Goal: Task Accomplishment & Management: Use online tool/utility

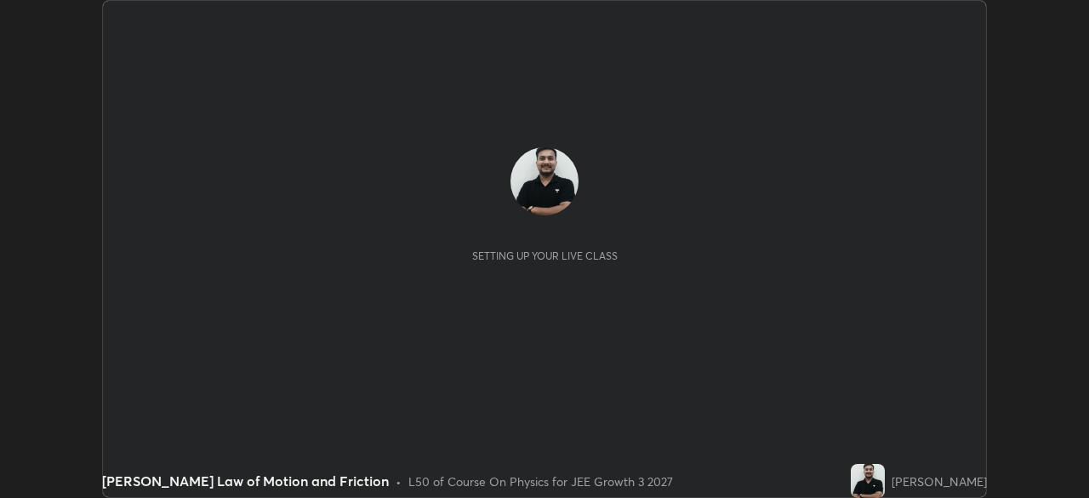
scroll to position [498, 1088]
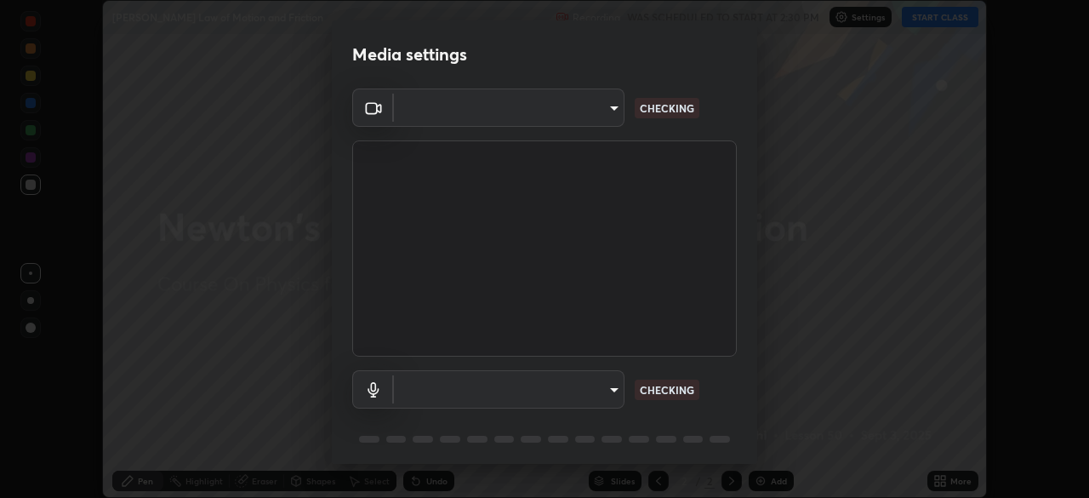
type input "00cb52ea7dbc067a4e9eba70c986ec13a5c87d59f38709f4e6374cce52915b34"
type input "c7b1e21b059f6b68da596fd68e3a8216845d0791b90de5158dbf1986436616d6"
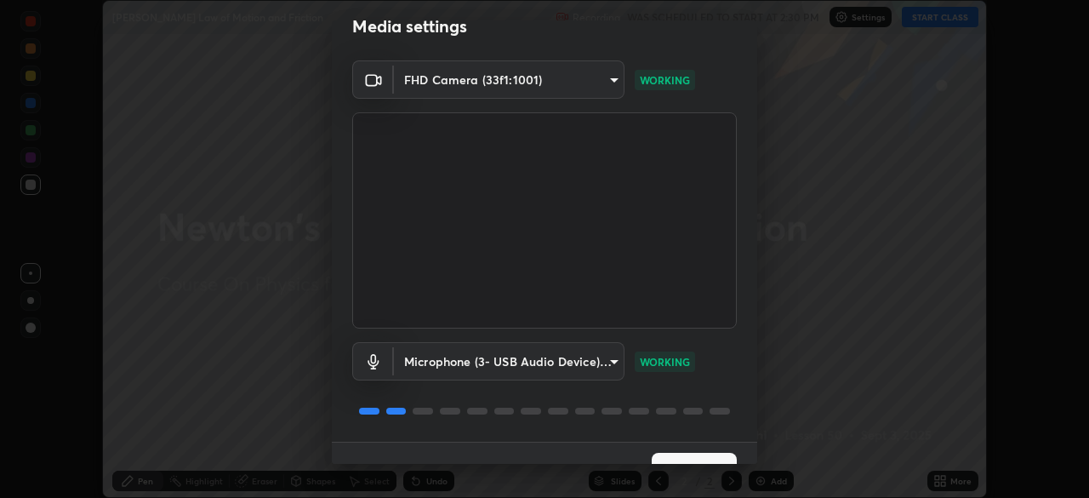
scroll to position [60, 0]
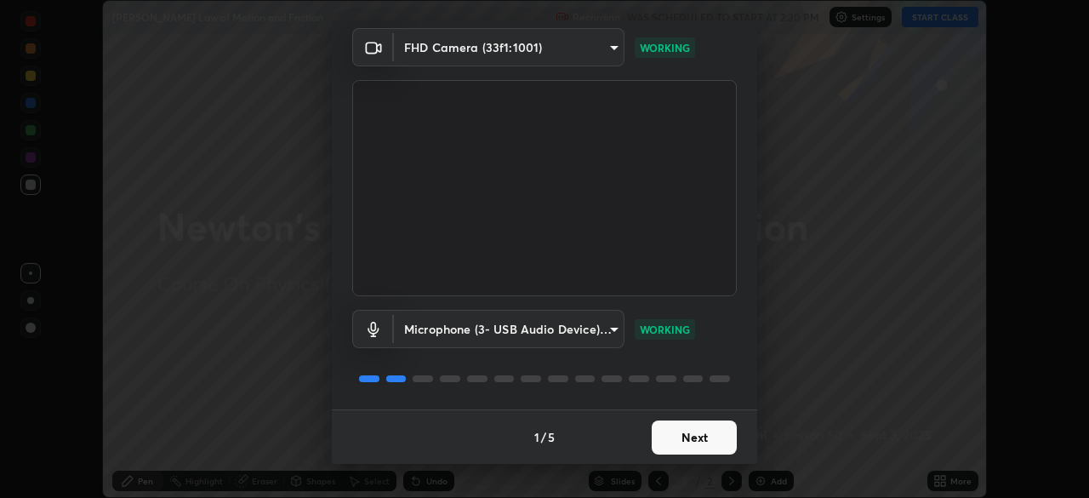
click at [696, 435] on button "Next" at bounding box center [693, 437] width 85 height 34
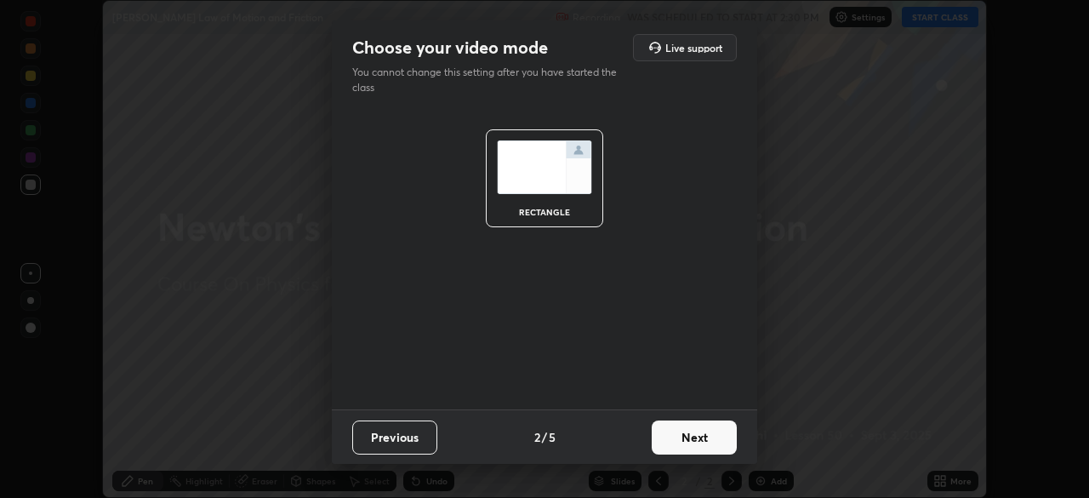
scroll to position [0, 0]
click at [697, 435] on button "Next" at bounding box center [693, 437] width 85 height 34
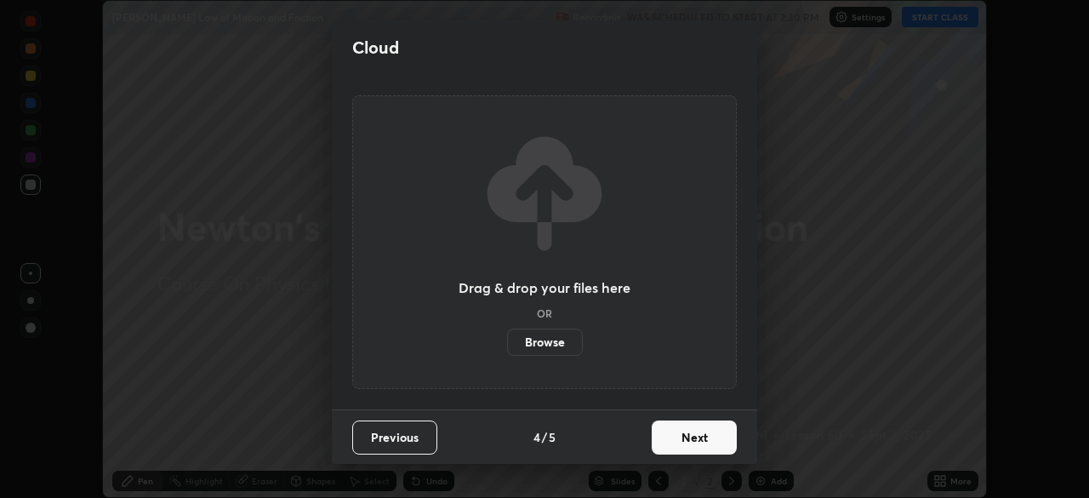
click at [702, 444] on button "Next" at bounding box center [693, 437] width 85 height 34
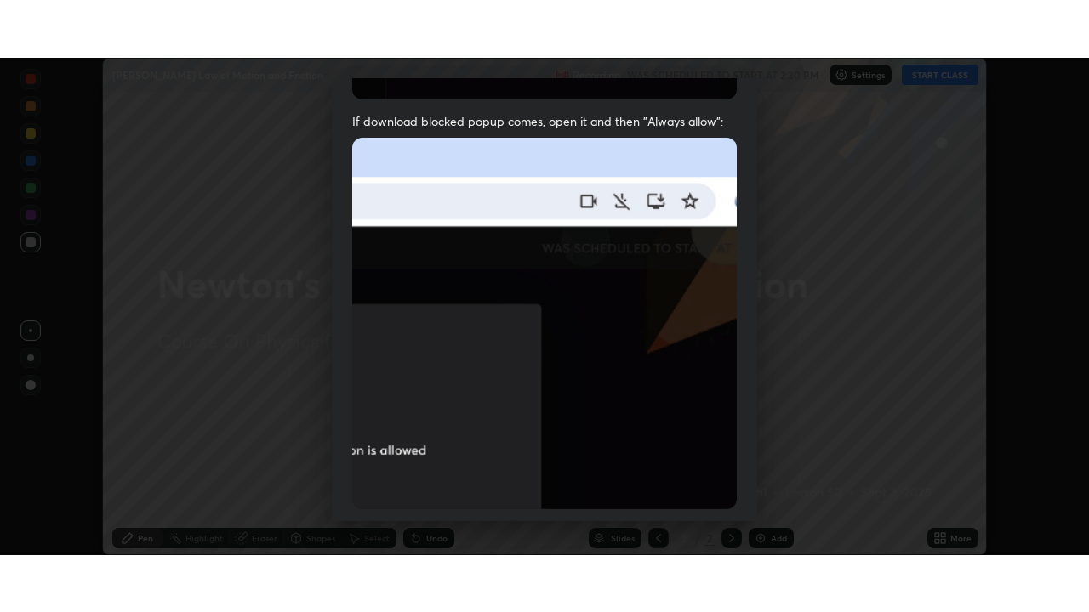
scroll to position [407, 0]
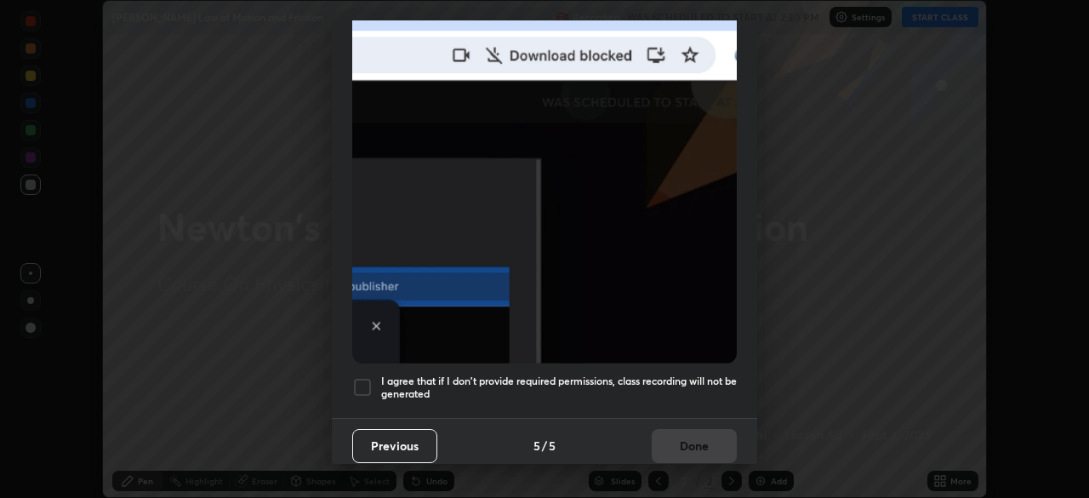
click at [355, 378] on div at bounding box center [362, 387] width 20 height 20
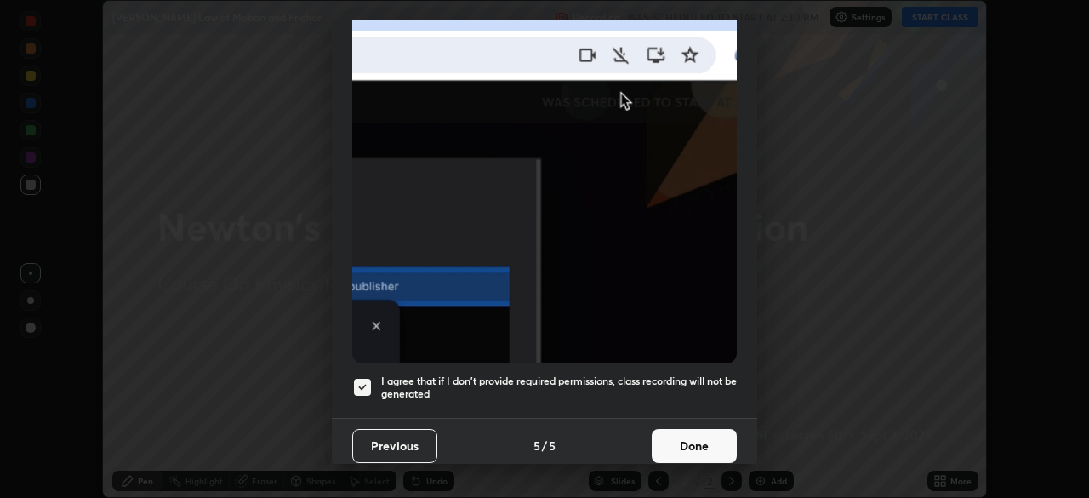
click at [666, 430] on button "Done" at bounding box center [693, 446] width 85 height 34
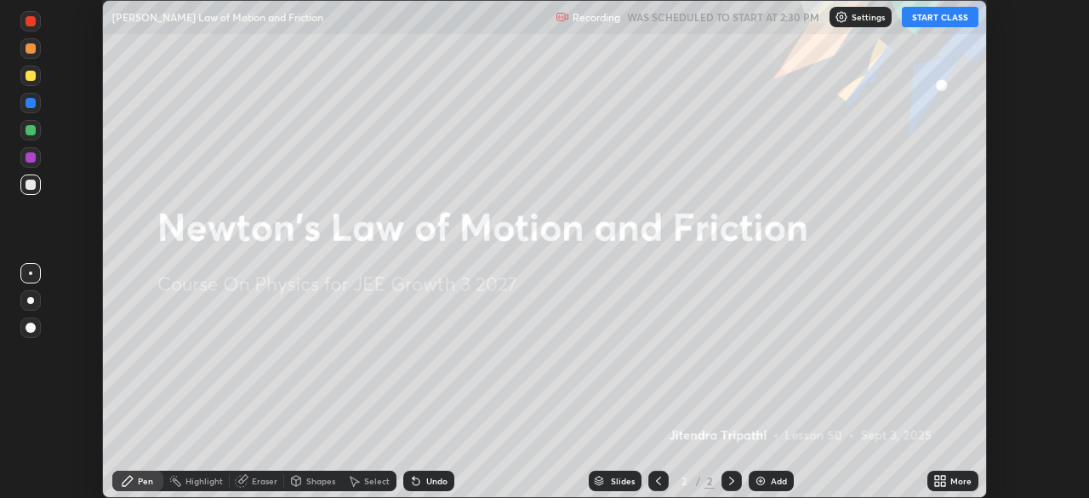
click at [936, 19] on button "START CLASS" at bounding box center [940, 17] width 77 height 20
click at [934, 485] on icon at bounding box center [940, 481] width 14 height 14
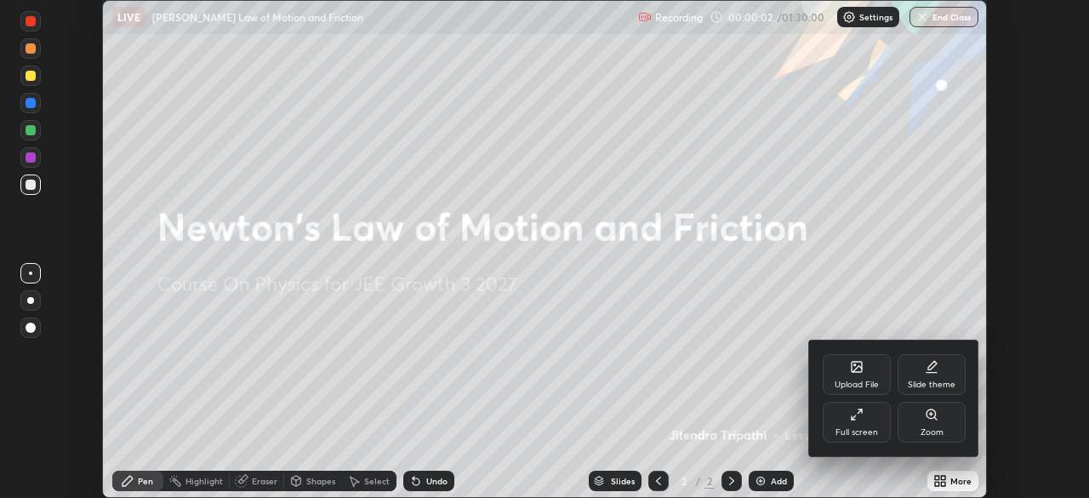
click at [858, 424] on div "Full screen" at bounding box center [856, 421] width 68 height 41
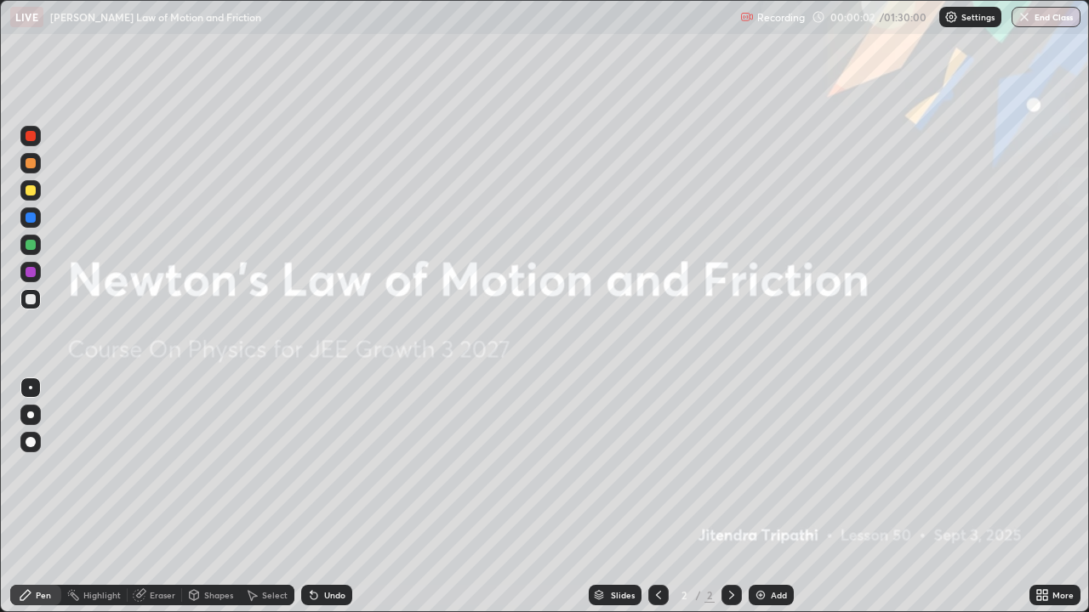
scroll to position [612, 1089]
click at [774, 497] on div "Add" at bounding box center [779, 595] width 16 height 9
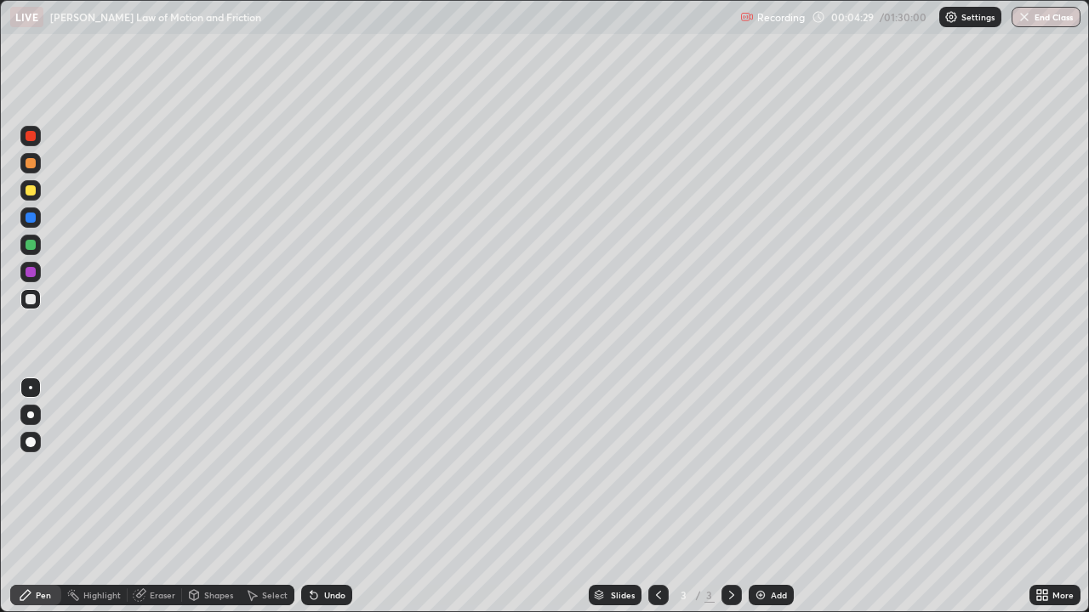
click at [31, 191] on div at bounding box center [31, 190] width 10 height 10
click at [35, 136] on div at bounding box center [31, 136] width 10 height 10
click at [31, 246] on div at bounding box center [31, 245] width 10 height 10
click at [317, 497] on icon at bounding box center [314, 596] width 14 height 14
click at [319, 497] on div "Undo" at bounding box center [326, 595] width 51 height 20
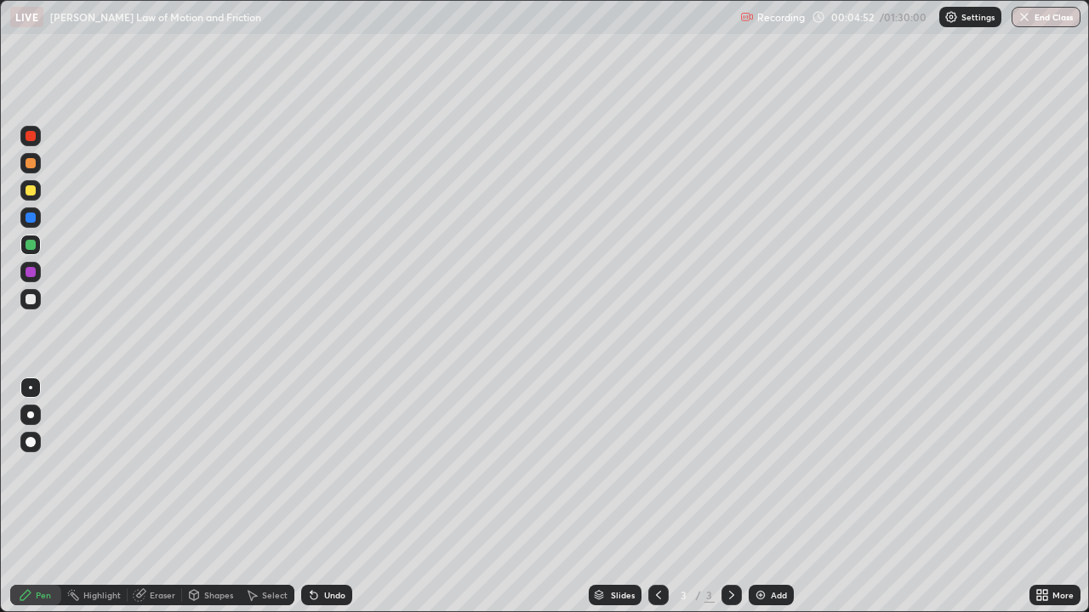
click at [321, 497] on div "Undo" at bounding box center [326, 595] width 51 height 20
click at [156, 497] on div "Eraser" at bounding box center [163, 595] width 26 height 9
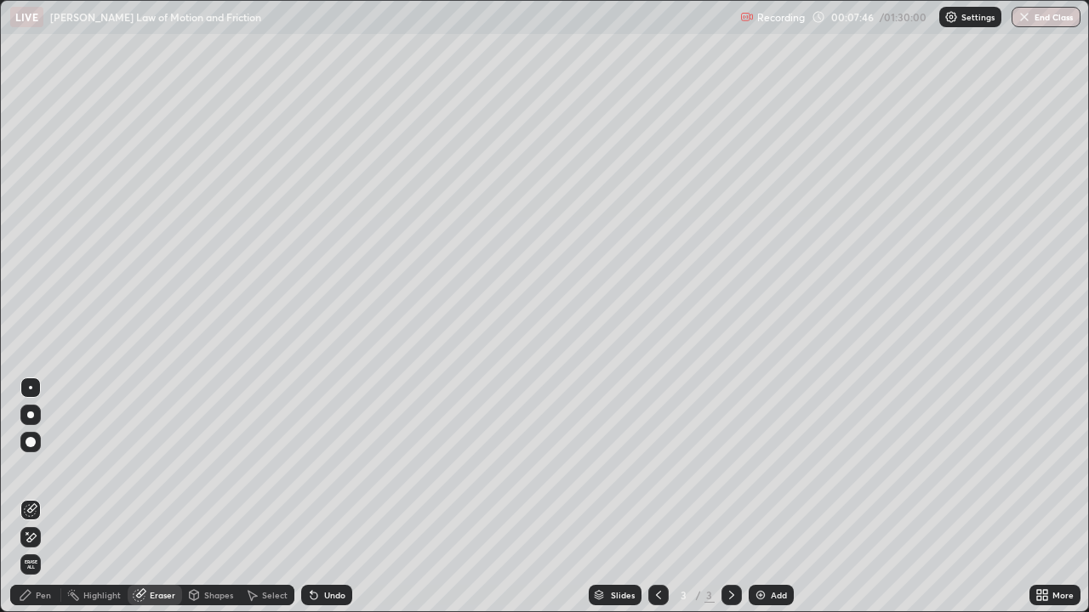
click at [37, 497] on span "Erase all" at bounding box center [30, 565] width 19 height 10
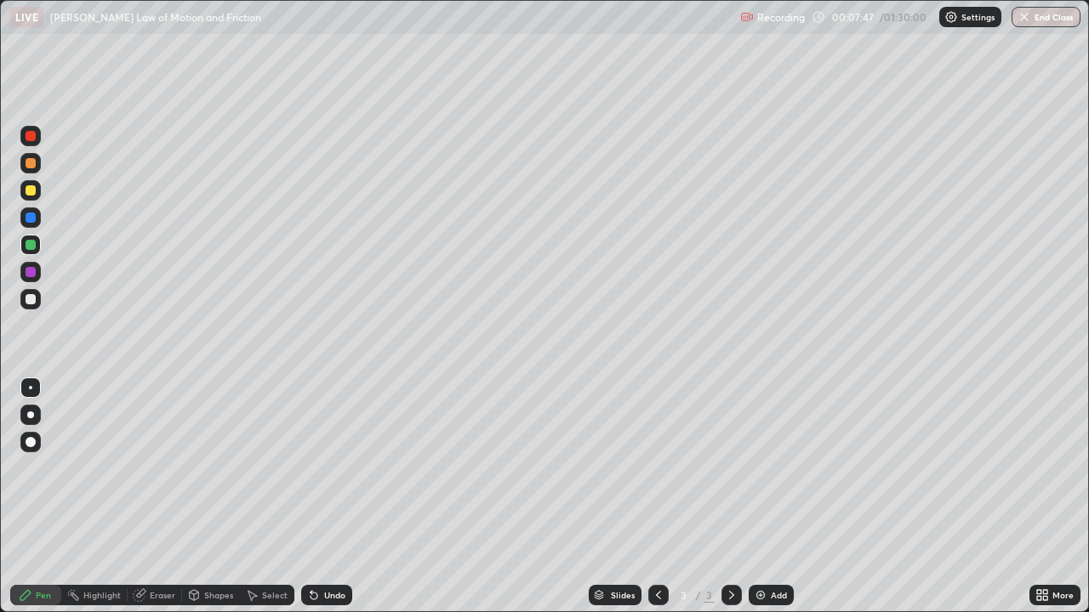
click at [29, 242] on div at bounding box center [31, 245] width 10 height 10
click at [28, 189] on div at bounding box center [31, 190] width 10 height 10
click at [37, 280] on div at bounding box center [30, 272] width 20 height 20
click at [28, 248] on div at bounding box center [31, 245] width 10 height 10
click at [23, 135] on div at bounding box center [30, 136] width 20 height 20
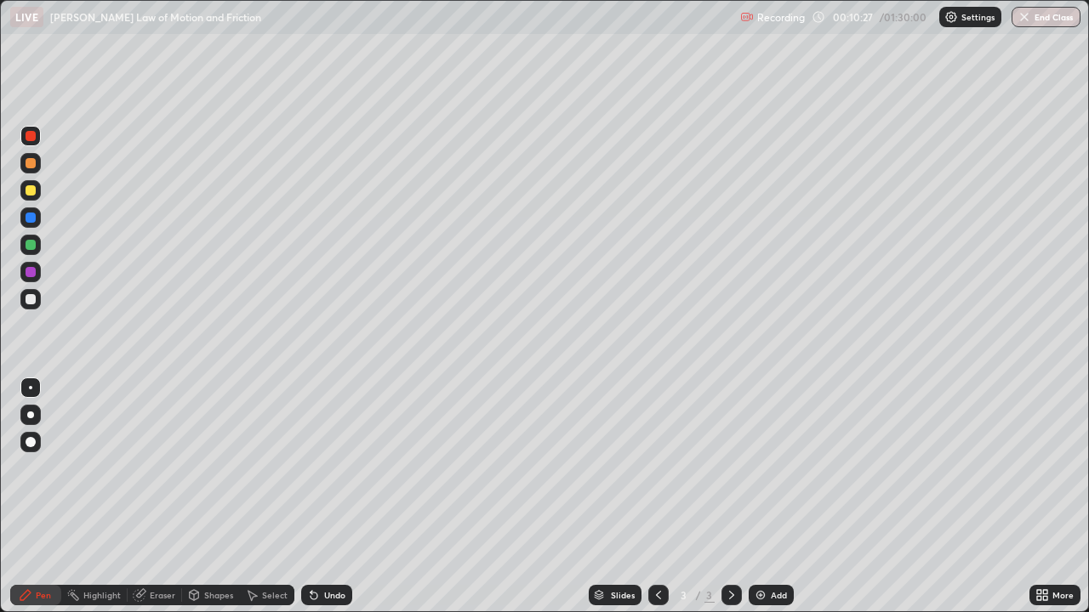
click at [766, 497] on div "Add" at bounding box center [770, 595] width 45 height 20
click at [31, 164] on div at bounding box center [31, 163] width 10 height 10
click at [31, 222] on div at bounding box center [31, 218] width 10 height 10
click at [39, 136] on div at bounding box center [30, 136] width 20 height 20
click at [31, 244] on div at bounding box center [31, 245] width 10 height 10
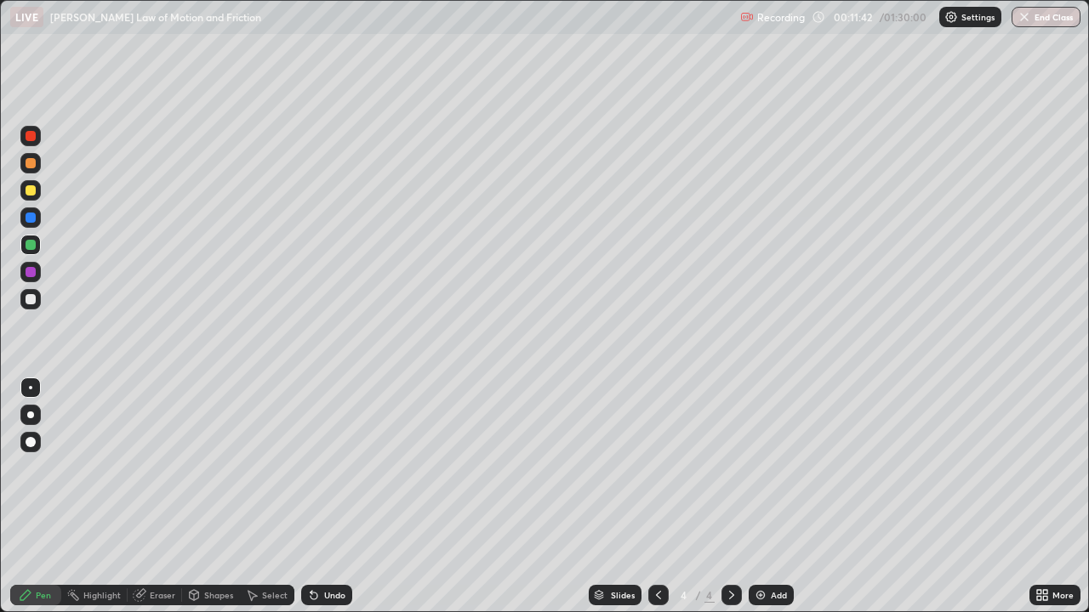
click at [31, 299] on div at bounding box center [31, 299] width 10 height 10
click at [343, 497] on div "Undo" at bounding box center [334, 595] width 21 height 9
click at [341, 497] on div "Undo" at bounding box center [334, 595] width 21 height 9
click at [337, 497] on div "Undo" at bounding box center [326, 595] width 51 height 20
click at [350, 497] on div "Undo" at bounding box center [326, 595] width 51 height 20
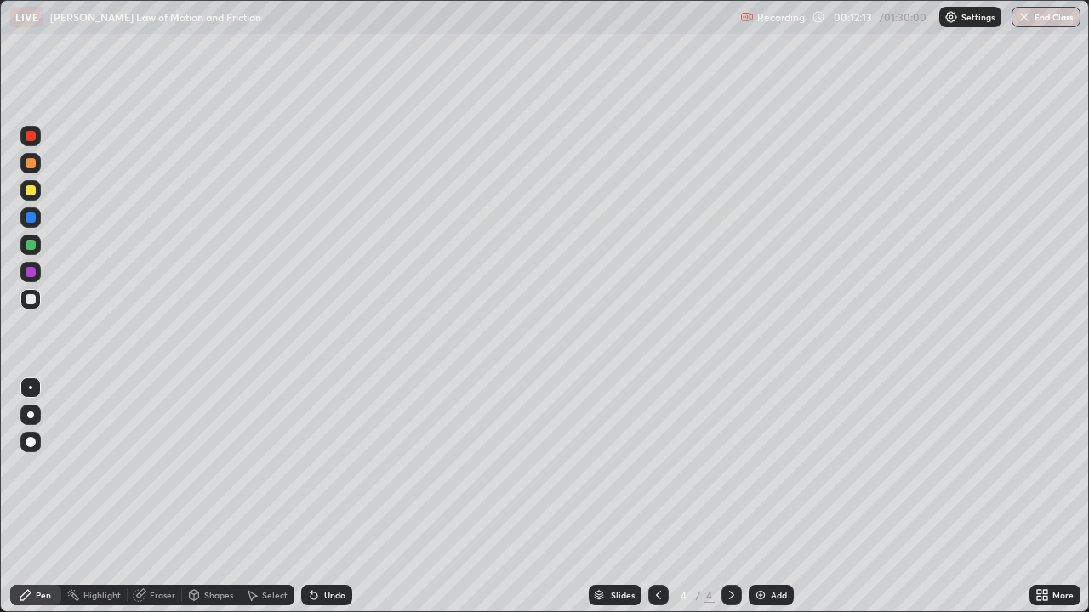
click at [38, 219] on div at bounding box center [30, 218] width 20 height 20
click at [35, 194] on div at bounding box center [30, 190] width 20 height 20
click at [158, 497] on div "Eraser" at bounding box center [163, 595] width 26 height 9
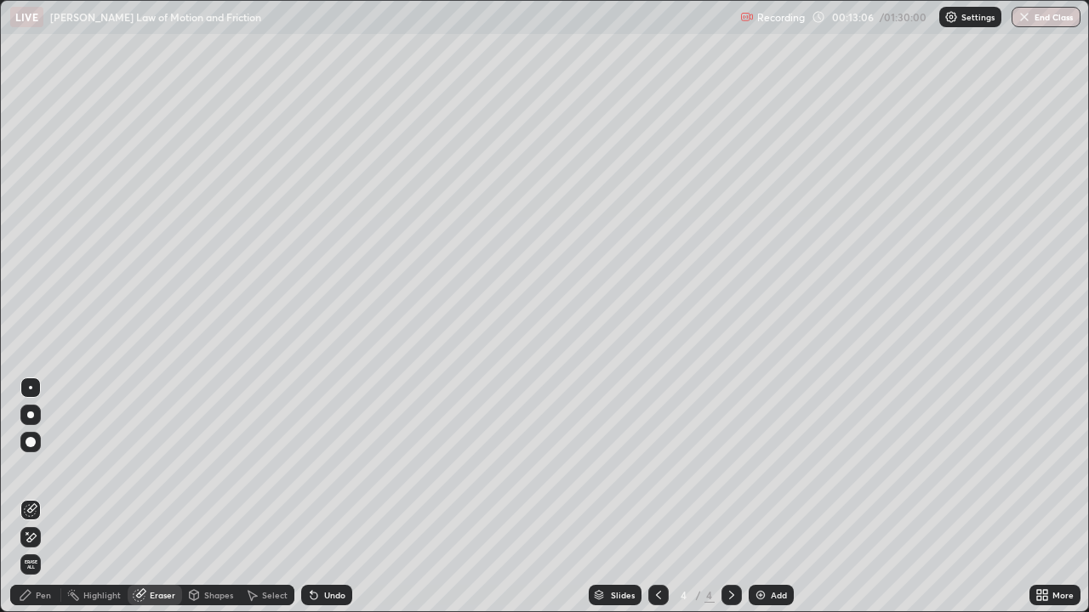
click at [31, 497] on icon at bounding box center [31, 538] width 14 height 14
click at [37, 497] on div "Pen" at bounding box center [43, 595] width 15 height 9
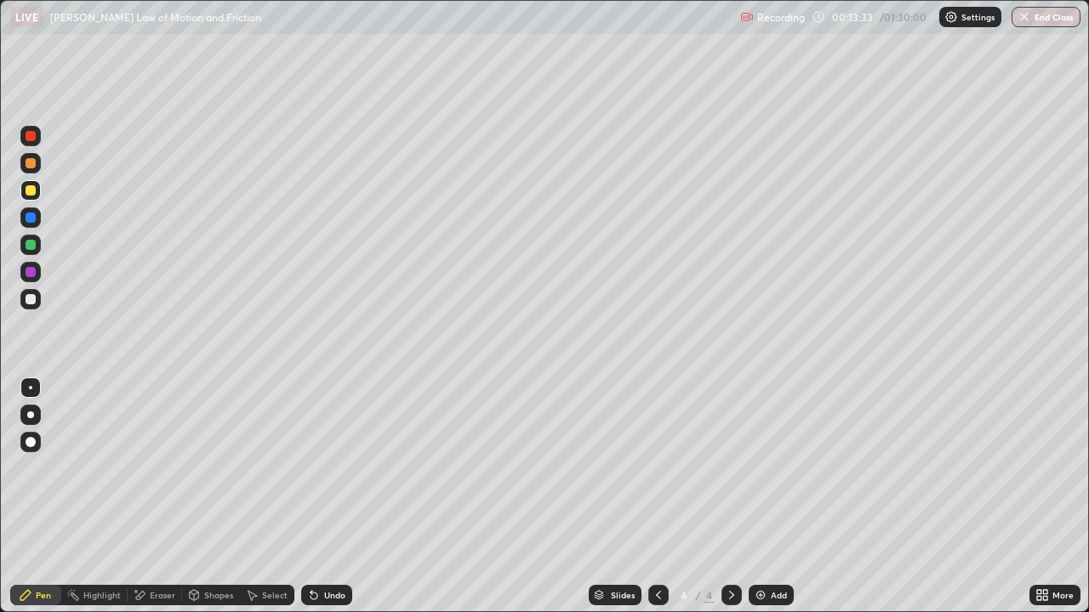
click at [27, 273] on div at bounding box center [31, 272] width 10 height 10
click at [31, 194] on div at bounding box center [31, 190] width 10 height 10
click at [32, 303] on div at bounding box center [31, 299] width 10 height 10
click at [31, 219] on div at bounding box center [31, 218] width 10 height 10
click at [32, 139] on div at bounding box center [31, 136] width 10 height 10
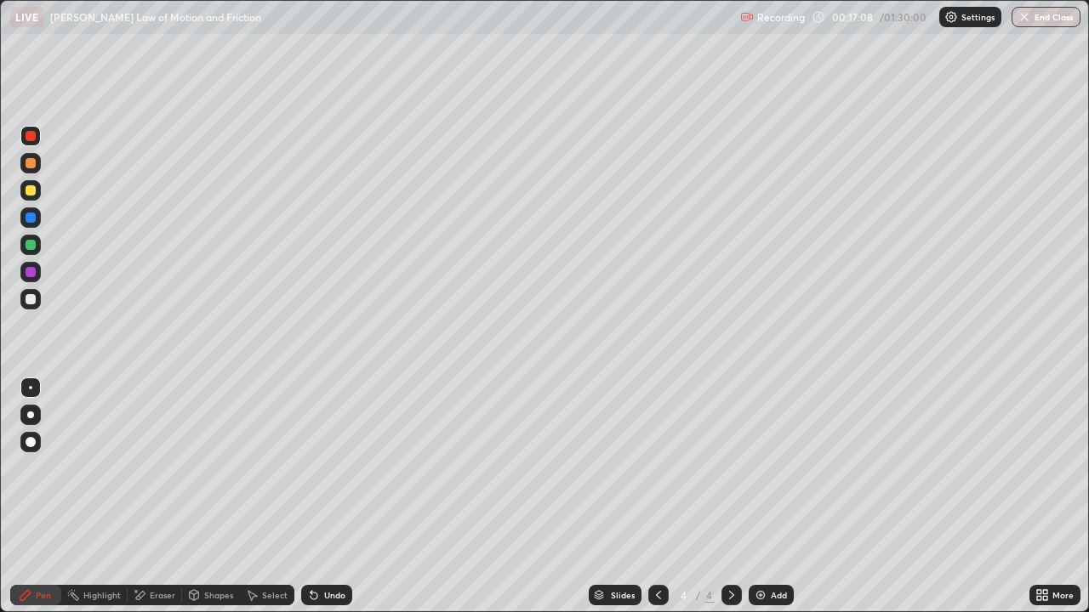
click at [31, 243] on div at bounding box center [31, 245] width 10 height 10
click at [31, 191] on div at bounding box center [31, 190] width 10 height 10
click at [33, 276] on div at bounding box center [31, 272] width 10 height 10
click at [26, 188] on div at bounding box center [31, 190] width 10 height 10
click at [34, 139] on div at bounding box center [31, 136] width 10 height 10
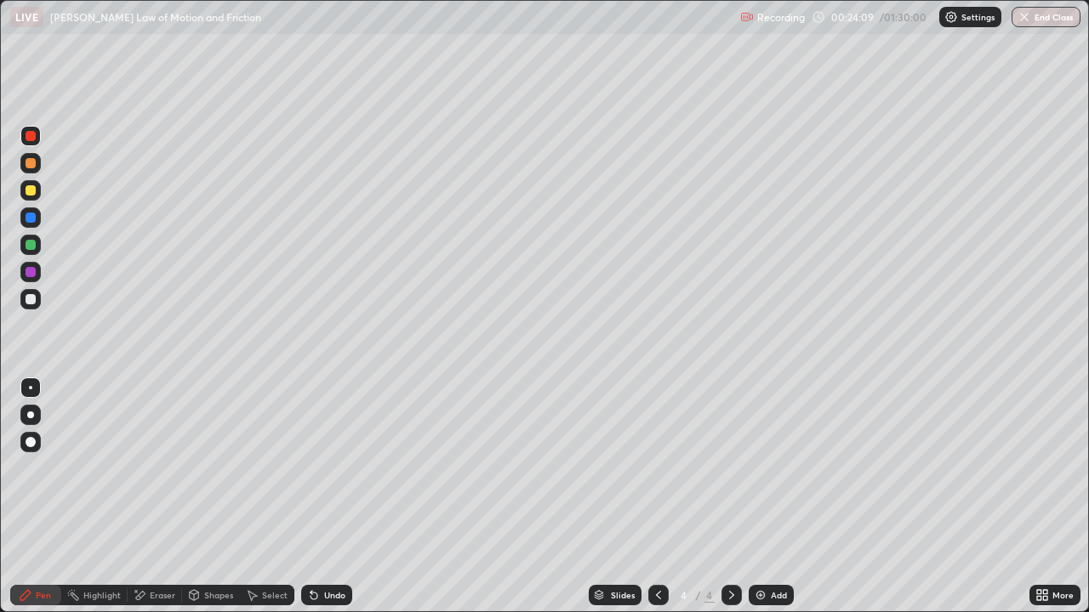
click at [332, 497] on div "Undo" at bounding box center [334, 595] width 21 height 9
click at [310, 497] on icon at bounding box center [311, 592] width 2 height 2
click at [35, 219] on div at bounding box center [31, 218] width 10 height 10
click at [34, 244] on div at bounding box center [31, 245] width 10 height 10
click at [26, 304] on div at bounding box center [30, 299] width 20 height 20
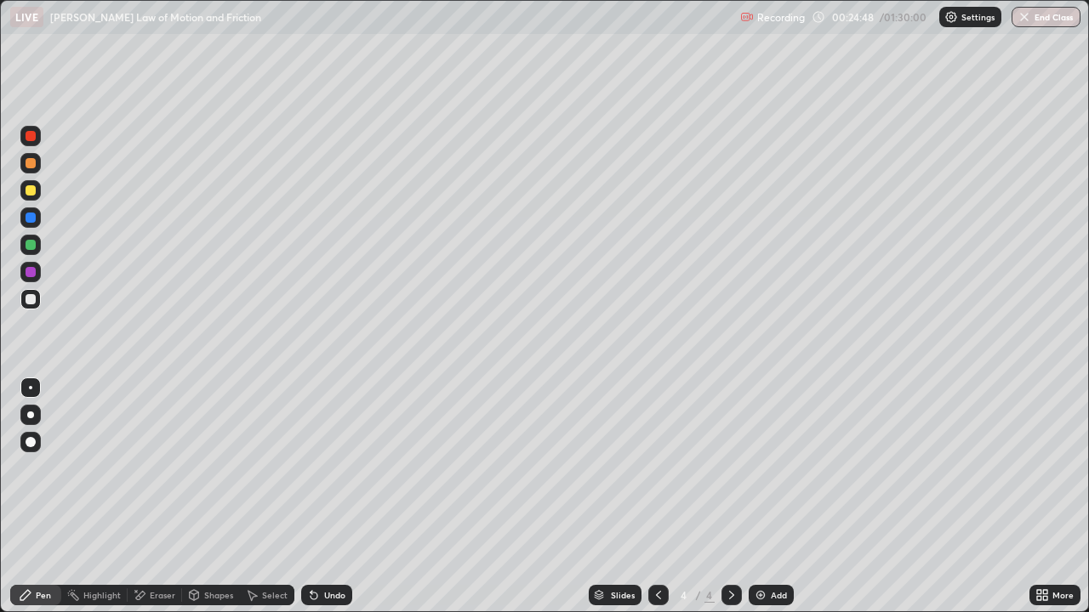
click at [331, 497] on div "Undo" at bounding box center [334, 595] width 21 height 9
click at [337, 497] on div "Undo" at bounding box center [334, 595] width 21 height 9
click at [771, 497] on div "Add" at bounding box center [779, 595] width 16 height 9
click at [30, 299] on div at bounding box center [31, 299] width 10 height 10
click at [35, 270] on div at bounding box center [31, 272] width 10 height 10
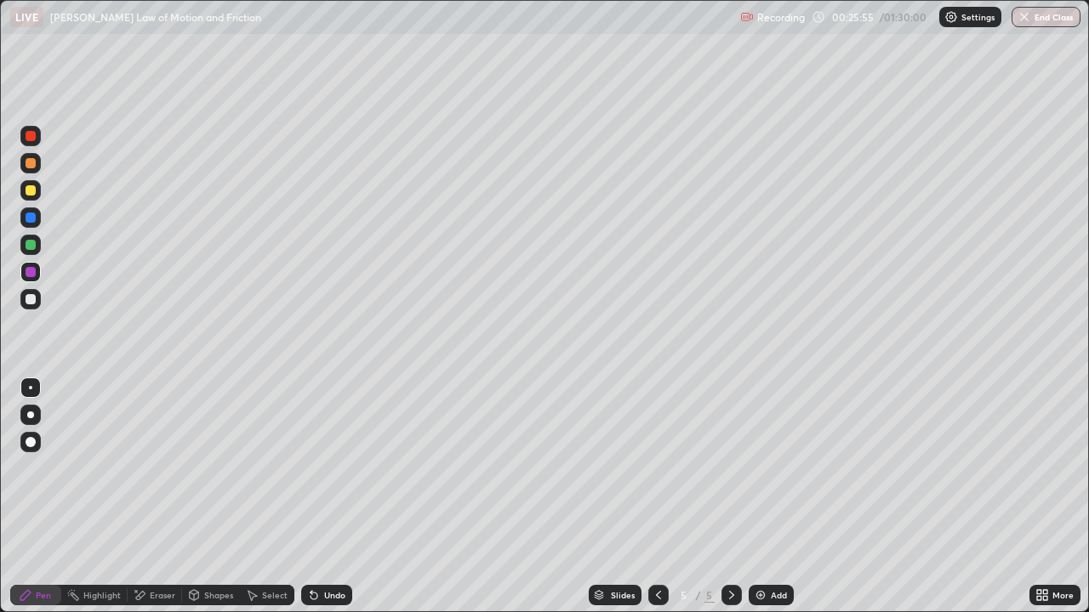
click at [32, 164] on div at bounding box center [31, 163] width 10 height 10
click at [648, 497] on div at bounding box center [658, 595] width 20 height 20
click at [725, 497] on icon at bounding box center [732, 596] width 14 height 14
click at [26, 137] on div at bounding box center [31, 136] width 10 height 10
click at [31, 218] on div at bounding box center [31, 218] width 10 height 10
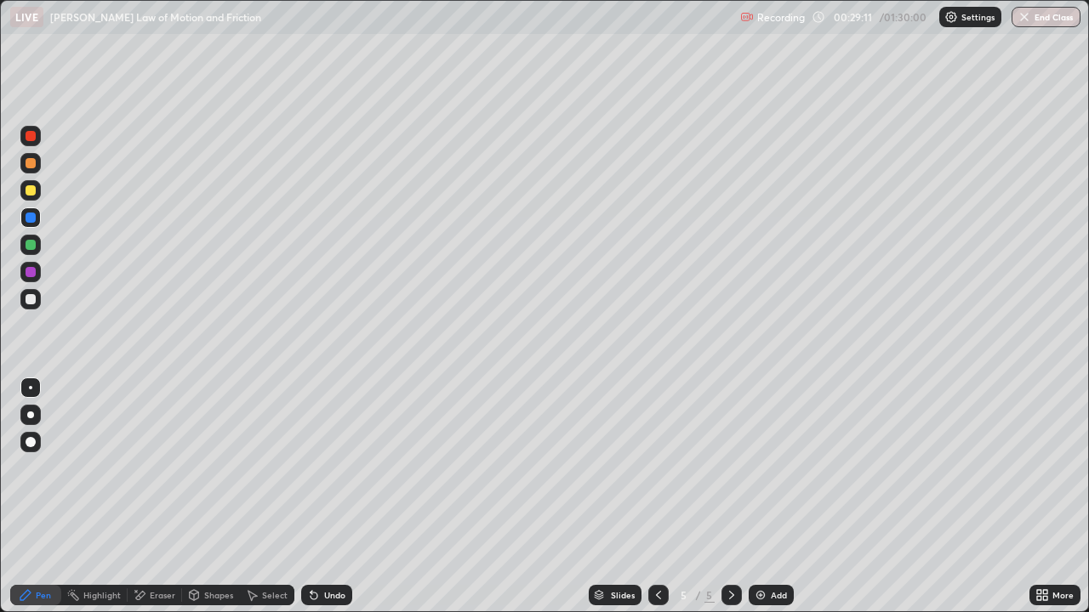
click at [31, 142] on div at bounding box center [30, 136] width 20 height 20
click at [28, 221] on div at bounding box center [31, 218] width 10 height 10
click at [154, 497] on div "Eraser" at bounding box center [163, 595] width 26 height 9
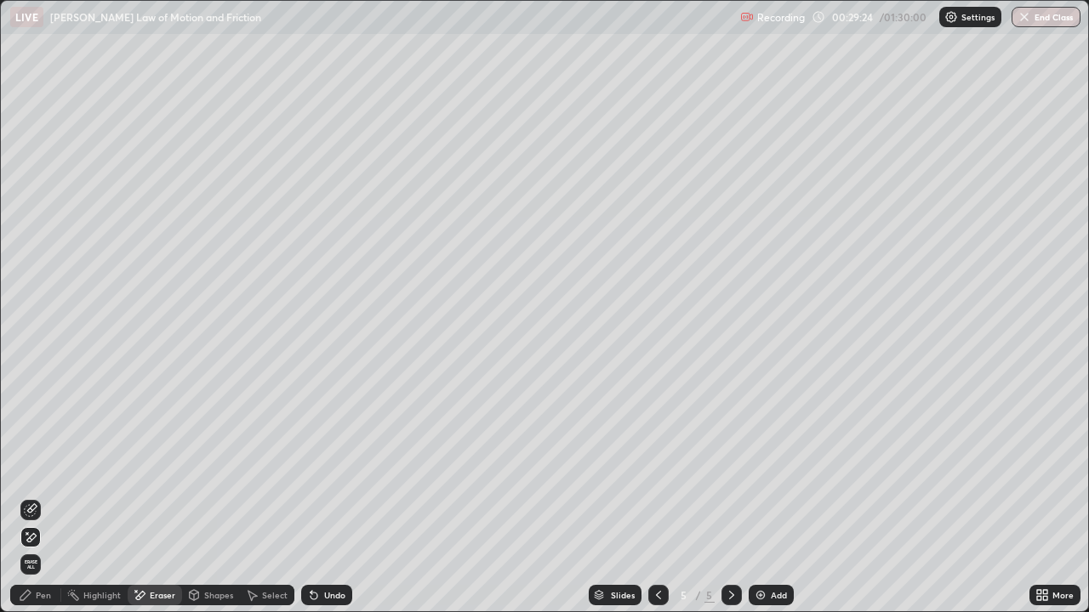
click at [29, 497] on icon at bounding box center [31, 511] width 14 height 14
click at [43, 497] on div "Pen" at bounding box center [43, 595] width 15 height 9
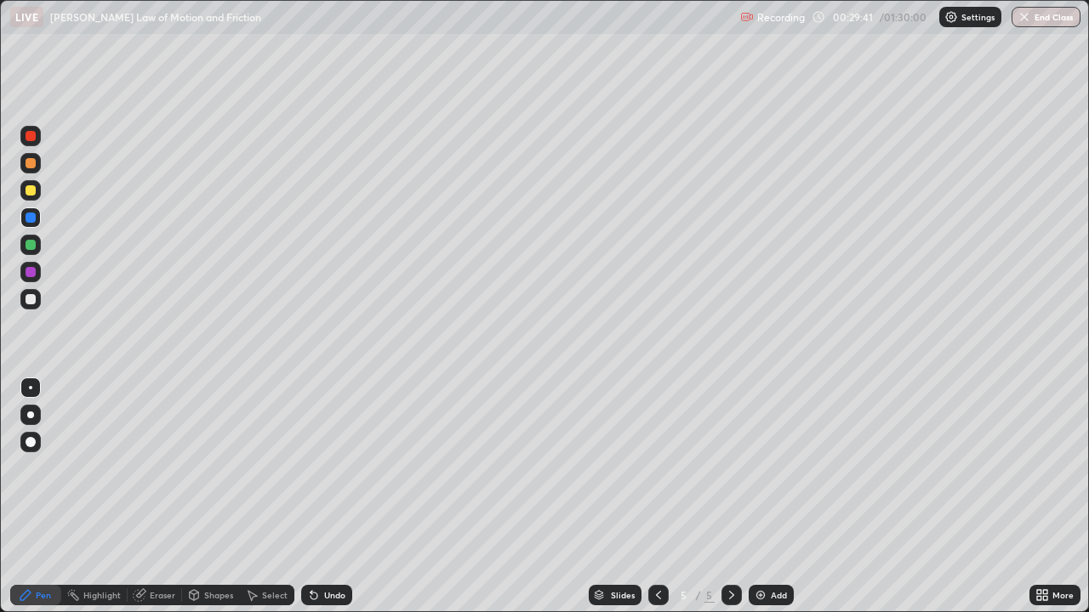
click at [760, 497] on div "Add" at bounding box center [770, 595] width 45 height 20
click at [32, 243] on div at bounding box center [31, 245] width 10 height 10
click at [34, 138] on div at bounding box center [31, 136] width 10 height 10
click at [32, 273] on div at bounding box center [31, 272] width 10 height 10
click at [37, 195] on div at bounding box center [30, 190] width 20 height 20
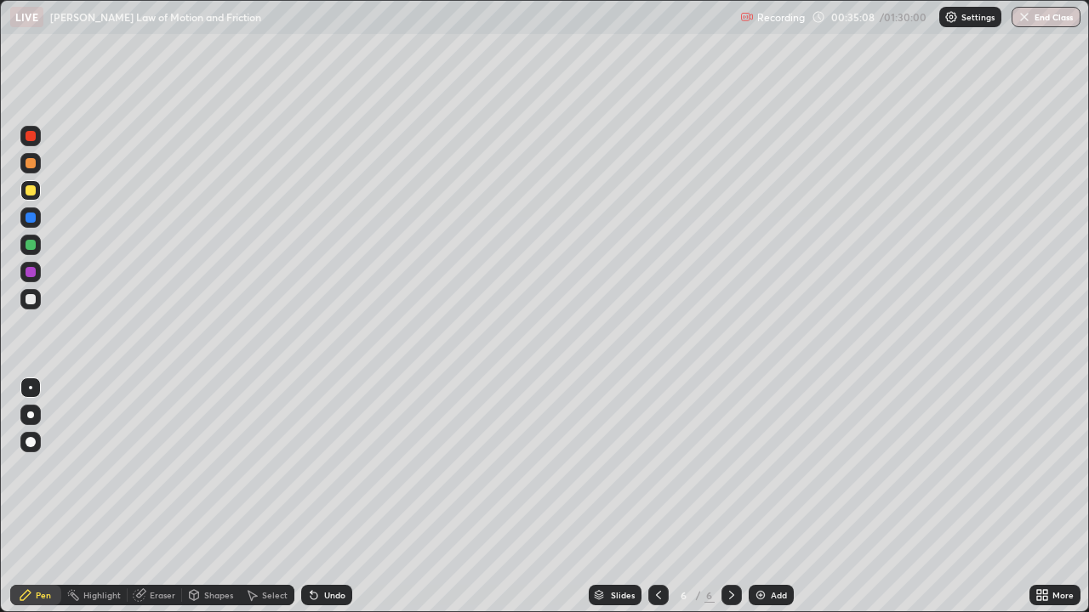
click at [327, 497] on div "Undo" at bounding box center [334, 595] width 21 height 9
click at [35, 268] on div at bounding box center [31, 272] width 10 height 10
click at [328, 497] on div "Undo" at bounding box center [334, 595] width 21 height 9
click at [31, 246] on div at bounding box center [31, 245] width 10 height 10
click at [38, 297] on div at bounding box center [30, 299] width 20 height 20
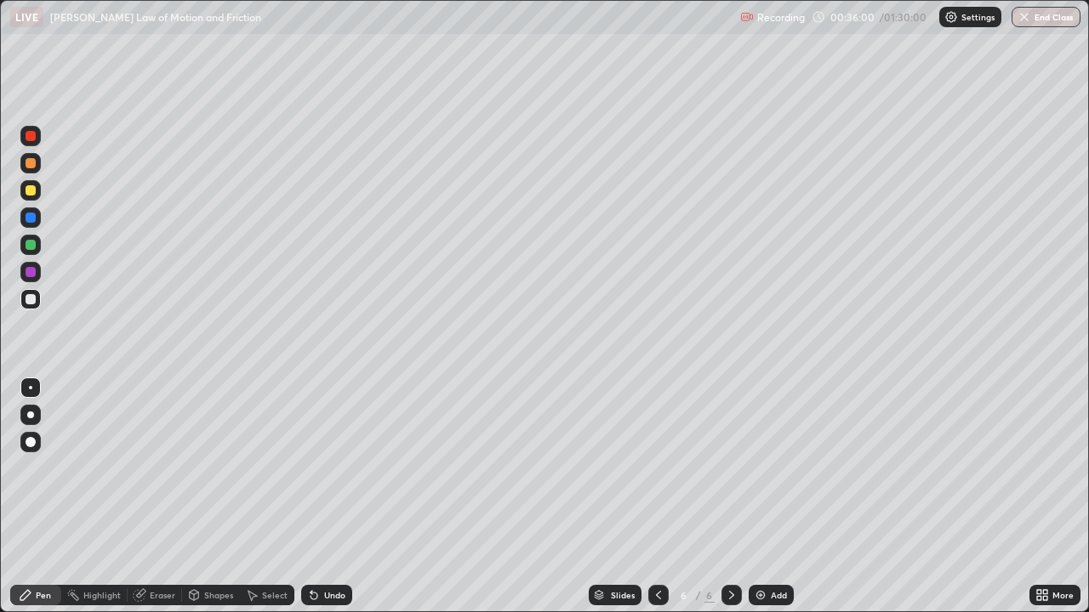
click at [31, 219] on div at bounding box center [31, 218] width 10 height 10
click at [651, 497] on icon at bounding box center [658, 596] width 14 height 14
click at [657, 497] on icon at bounding box center [658, 596] width 14 height 14
click at [730, 497] on icon at bounding box center [732, 596] width 14 height 14
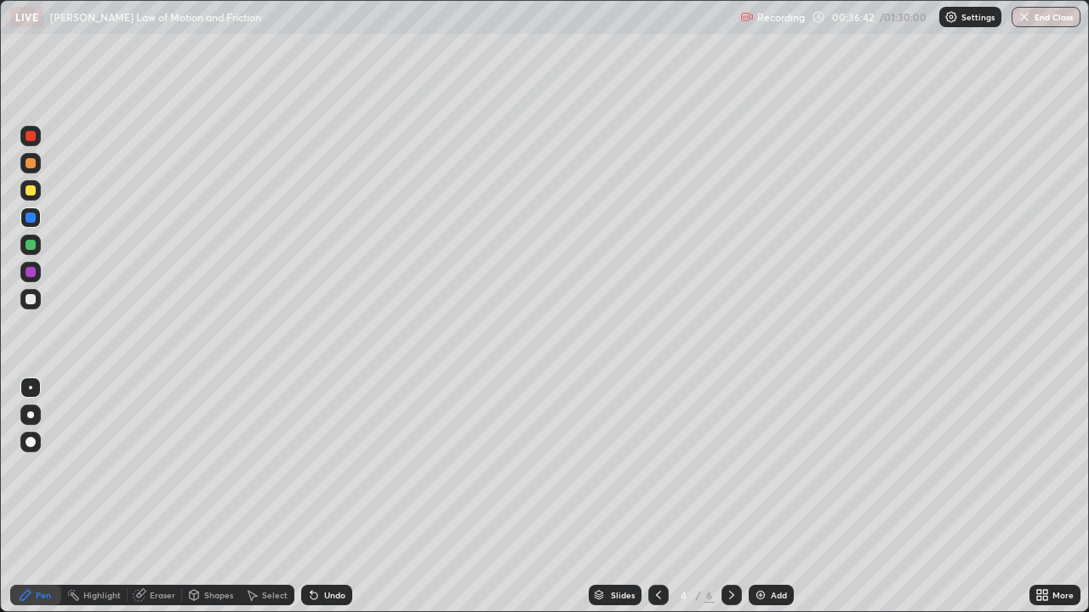
click at [730, 497] on icon at bounding box center [732, 596] width 14 height 14
click at [721, 497] on div at bounding box center [731, 595] width 20 height 20
click at [29, 249] on div at bounding box center [31, 245] width 10 height 10
click at [771, 497] on div "Add" at bounding box center [779, 595] width 16 height 9
click at [28, 218] on div at bounding box center [31, 218] width 10 height 10
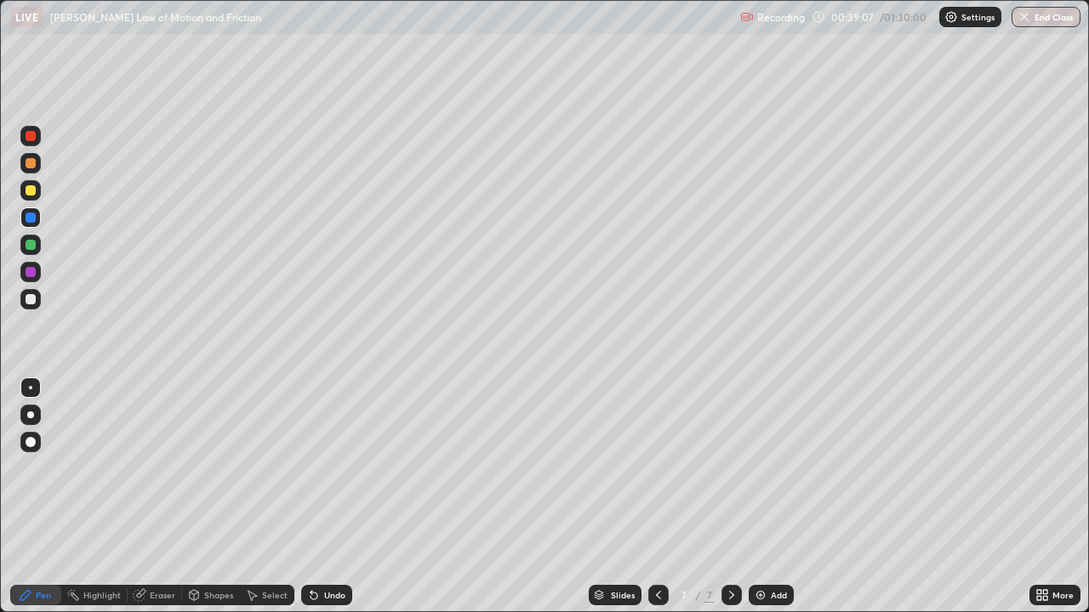
click at [33, 192] on div at bounding box center [31, 190] width 10 height 10
click at [28, 276] on div at bounding box center [31, 272] width 10 height 10
click at [343, 497] on div "Undo" at bounding box center [326, 595] width 51 height 20
click at [339, 497] on div "Undo" at bounding box center [326, 595] width 51 height 20
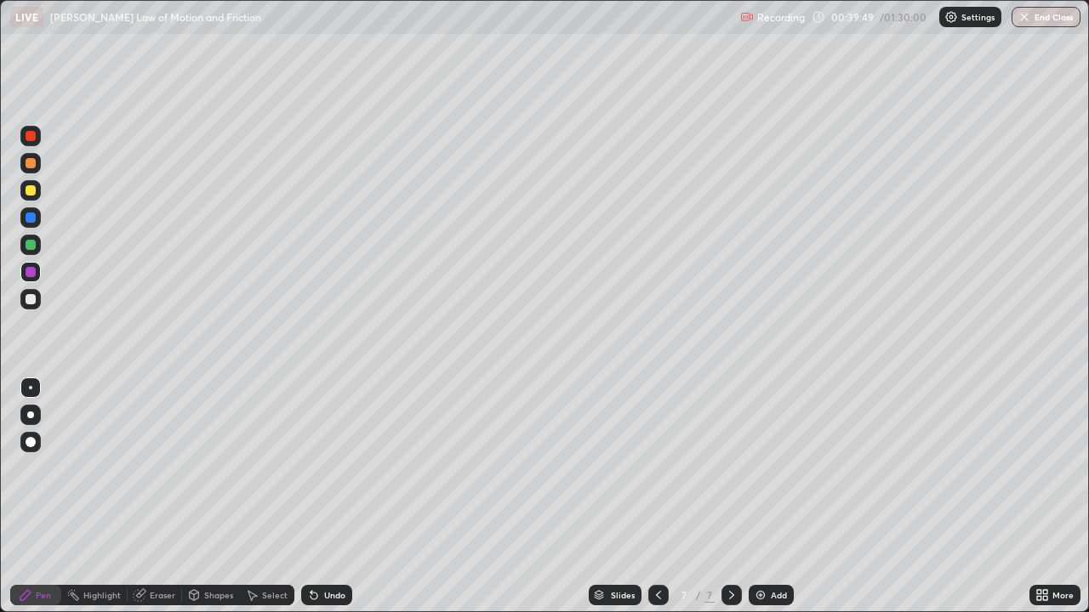
click at [649, 497] on div at bounding box center [658, 595] width 20 height 20
click at [731, 497] on icon at bounding box center [732, 596] width 14 height 14
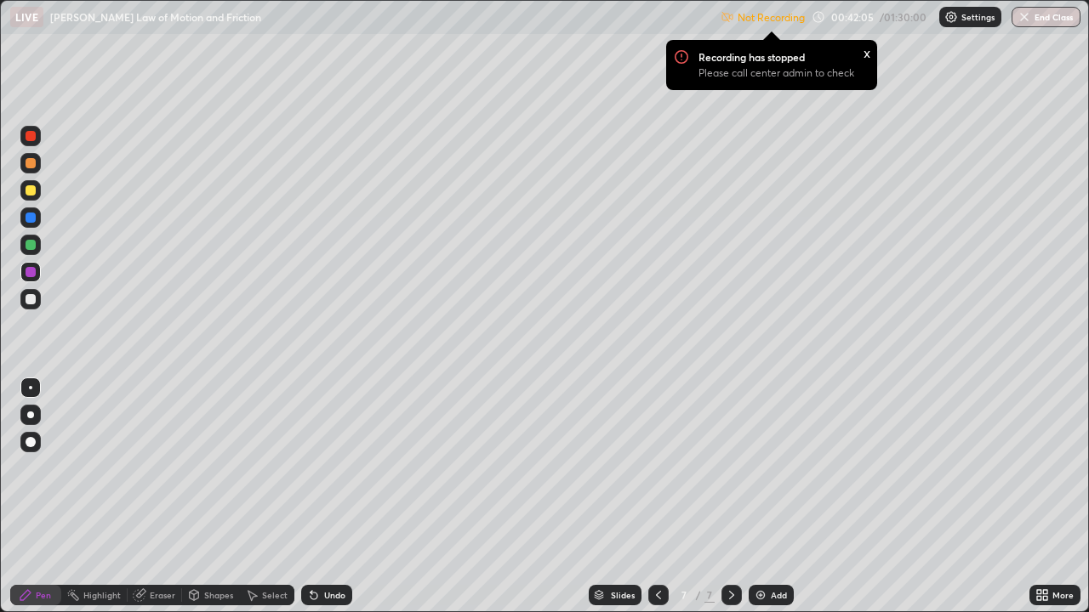
click at [968, 18] on p "Settings" at bounding box center [977, 17] width 33 height 9
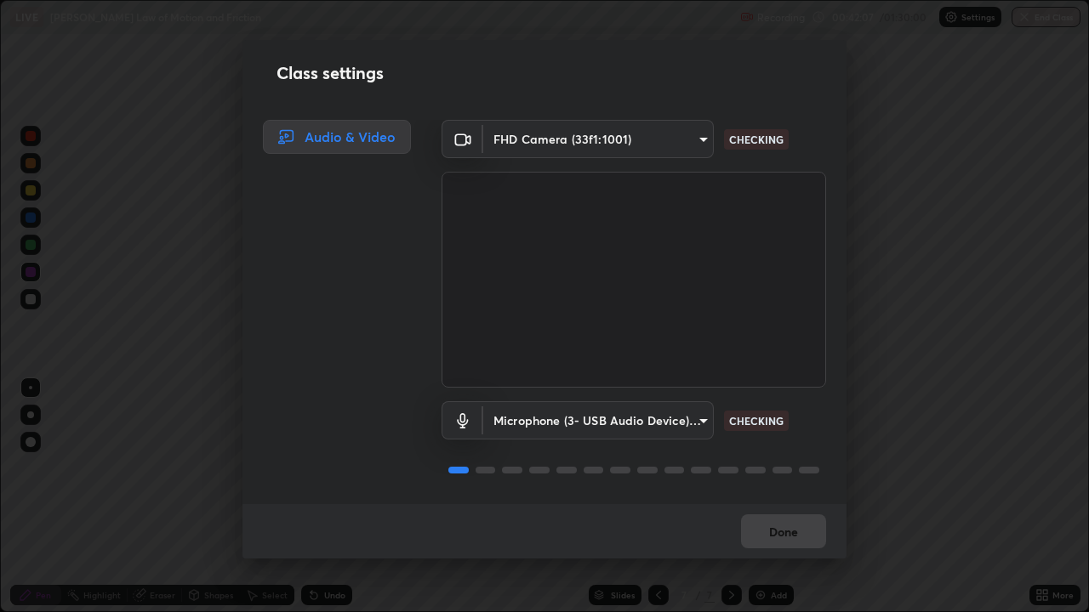
scroll to position [2, 0]
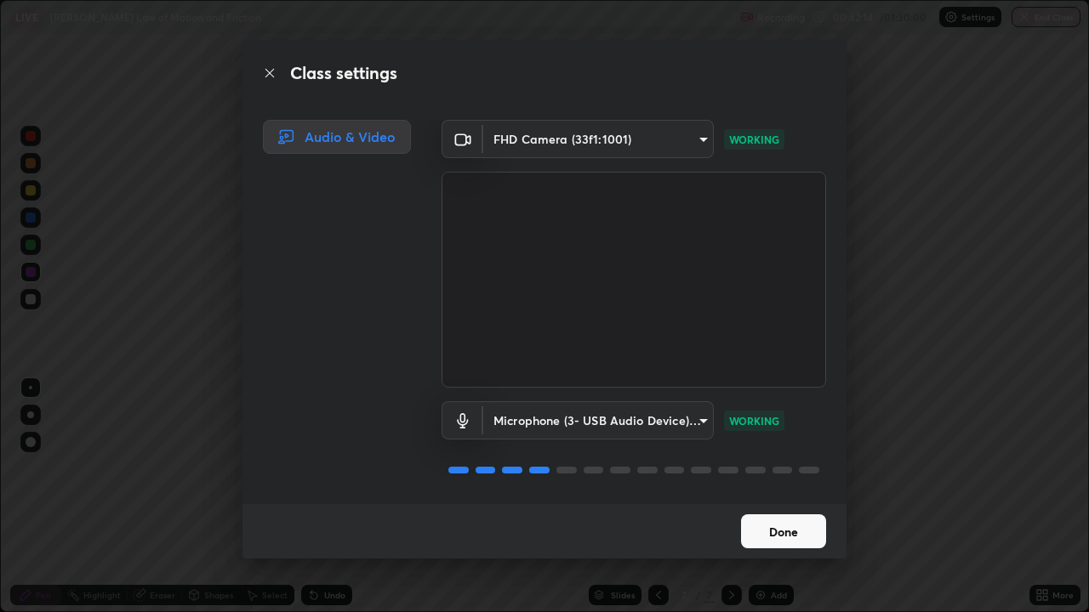
click at [803, 497] on button "Done" at bounding box center [783, 532] width 85 height 34
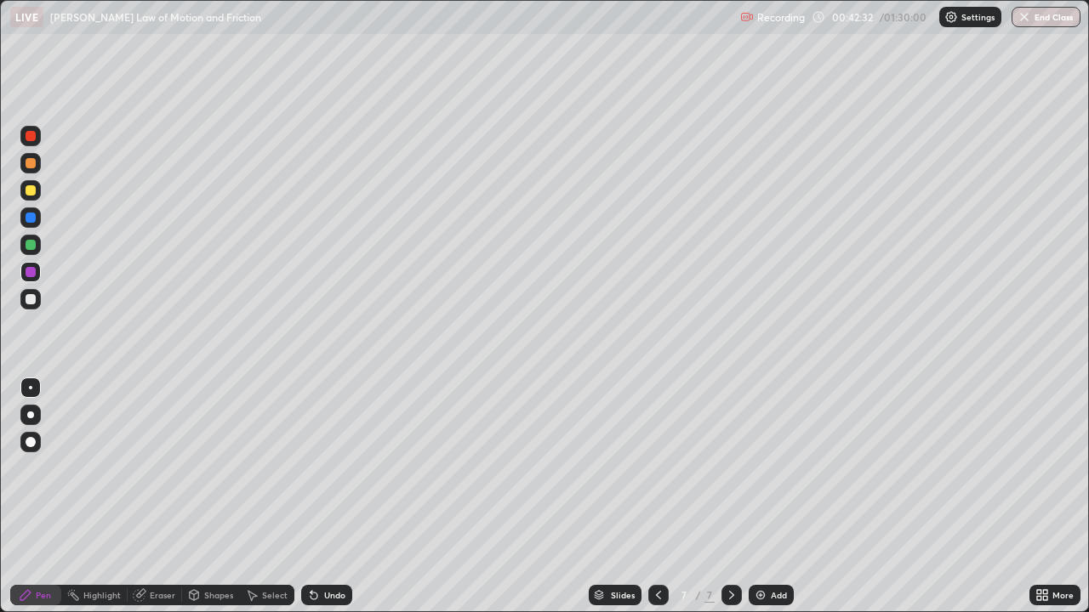
click at [31, 168] on div at bounding box center [31, 163] width 10 height 10
click at [31, 249] on div at bounding box center [31, 245] width 10 height 10
click at [28, 139] on div at bounding box center [31, 136] width 10 height 10
click at [334, 497] on div "Undo" at bounding box center [334, 595] width 21 height 9
click at [333, 497] on div "Undo" at bounding box center [326, 595] width 51 height 20
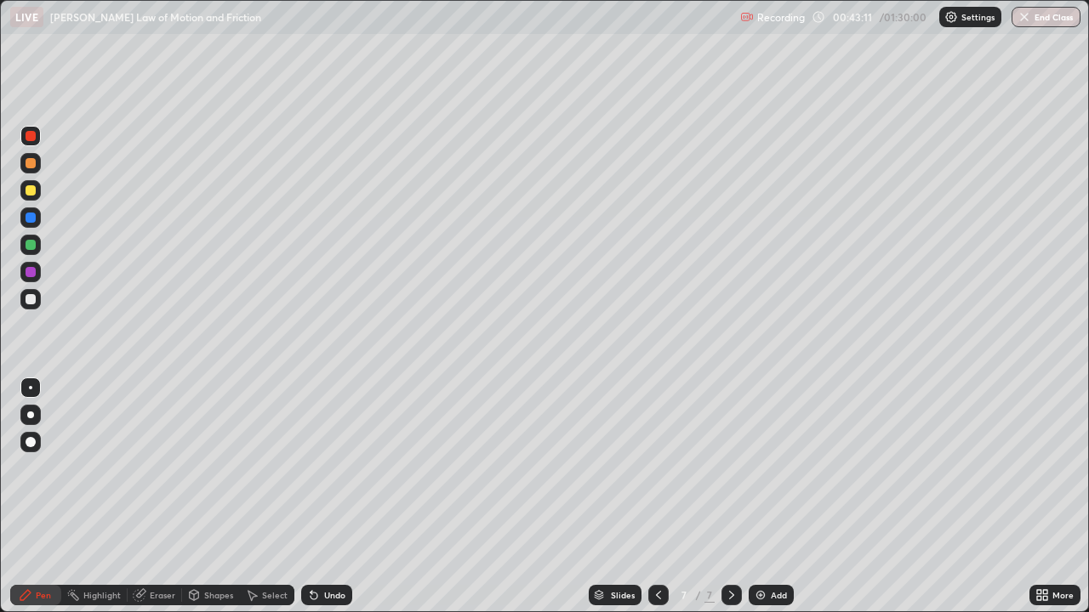
click at [324, 497] on div "Undo" at bounding box center [334, 595] width 21 height 9
click at [319, 497] on div "Undo" at bounding box center [326, 595] width 51 height 20
click at [37, 243] on div at bounding box center [30, 245] width 20 height 20
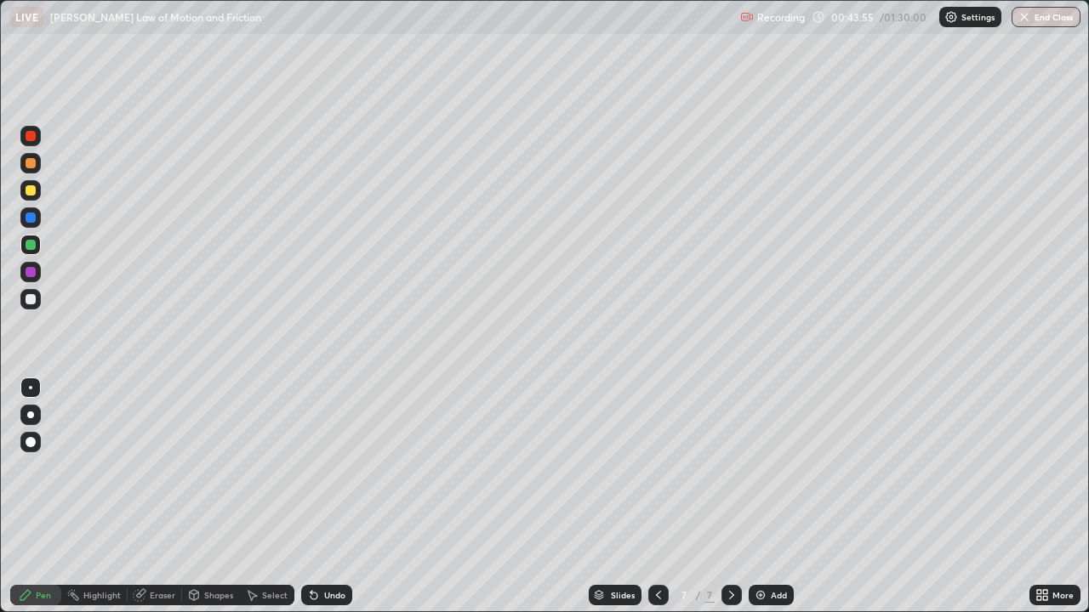
click at [772, 497] on div "Add" at bounding box center [779, 595] width 16 height 9
click at [31, 219] on div at bounding box center [31, 218] width 10 height 10
click at [31, 191] on div at bounding box center [31, 190] width 10 height 10
click at [32, 137] on div at bounding box center [31, 136] width 10 height 10
click at [32, 247] on div at bounding box center [31, 245] width 10 height 10
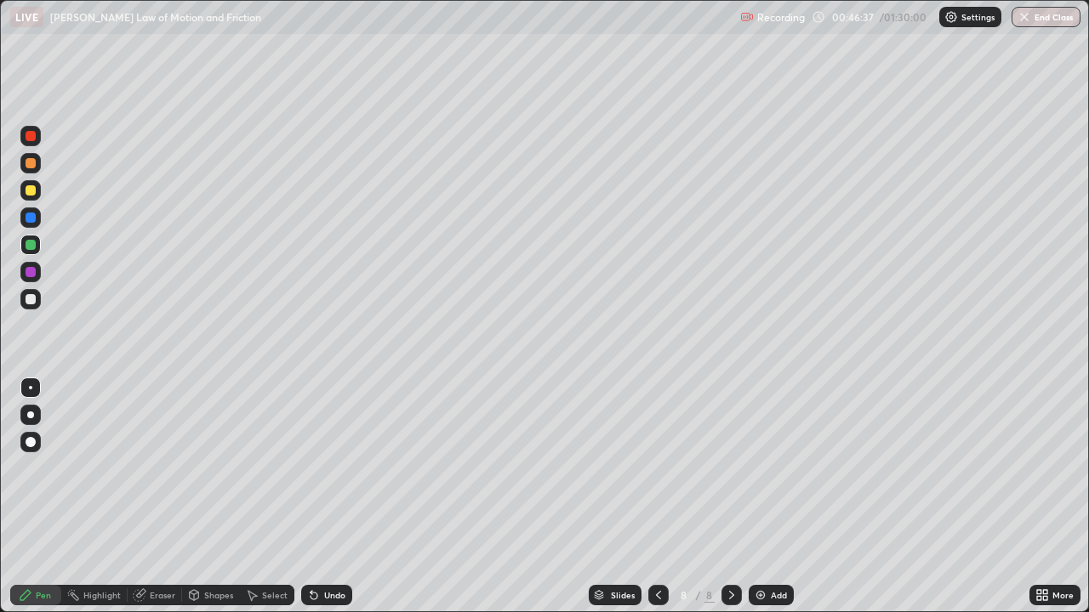
click at [334, 497] on div "Undo" at bounding box center [326, 595] width 51 height 20
click at [34, 247] on div at bounding box center [31, 245] width 10 height 10
click at [30, 272] on div at bounding box center [31, 272] width 10 height 10
click at [33, 296] on div at bounding box center [31, 299] width 10 height 10
click at [29, 276] on div at bounding box center [31, 272] width 10 height 10
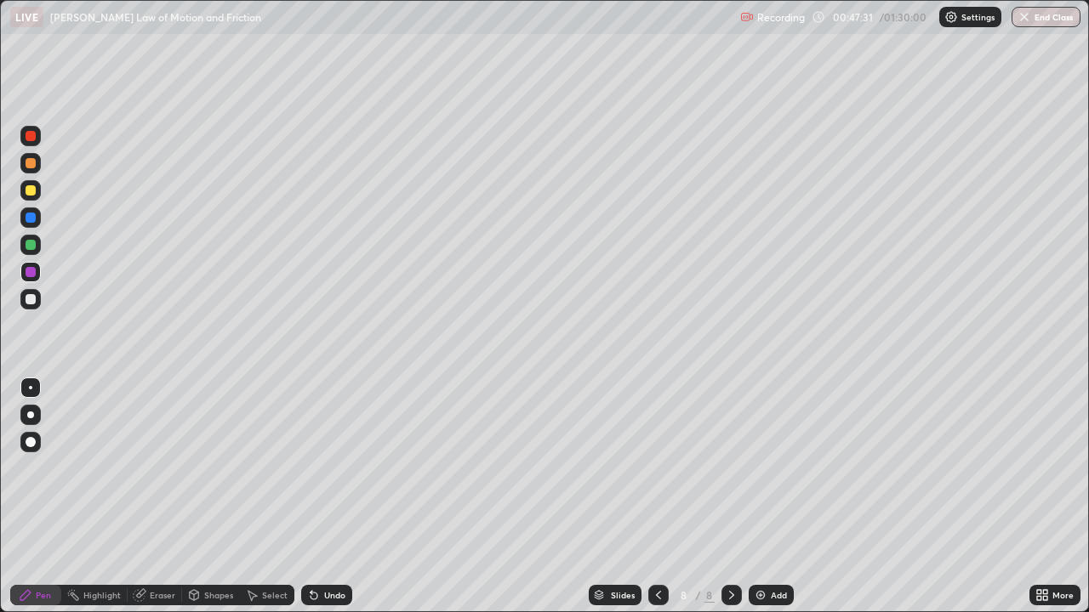
click at [31, 139] on div at bounding box center [31, 136] width 10 height 10
click at [31, 299] on div at bounding box center [31, 299] width 10 height 10
click at [31, 270] on div at bounding box center [31, 272] width 10 height 10
click at [31, 136] on div at bounding box center [31, 136] width 10 height 10
click at [31, 243] on div at bounding box center [31, 245] width 10 height 10
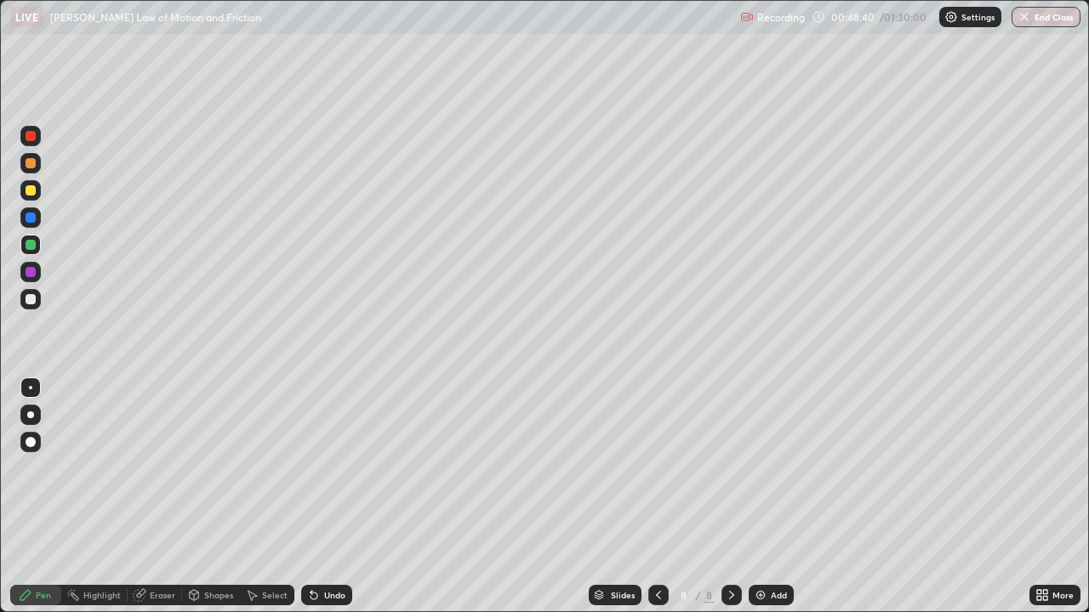
click at [35, 273] on div at bounding box center [31, 272] width 10 height 10
click at [31, 299] on div at bounding box center [31, 299] width 10 height 10
click at [765, 497] on img at bounding box center [761, 596] width 14 height 14
click at [32, 244] on div at bounding box center [31, 245] width 10 height 10
click at [334, 497] on div "Undo" at bounding box center [334, 595] width 21 height 9
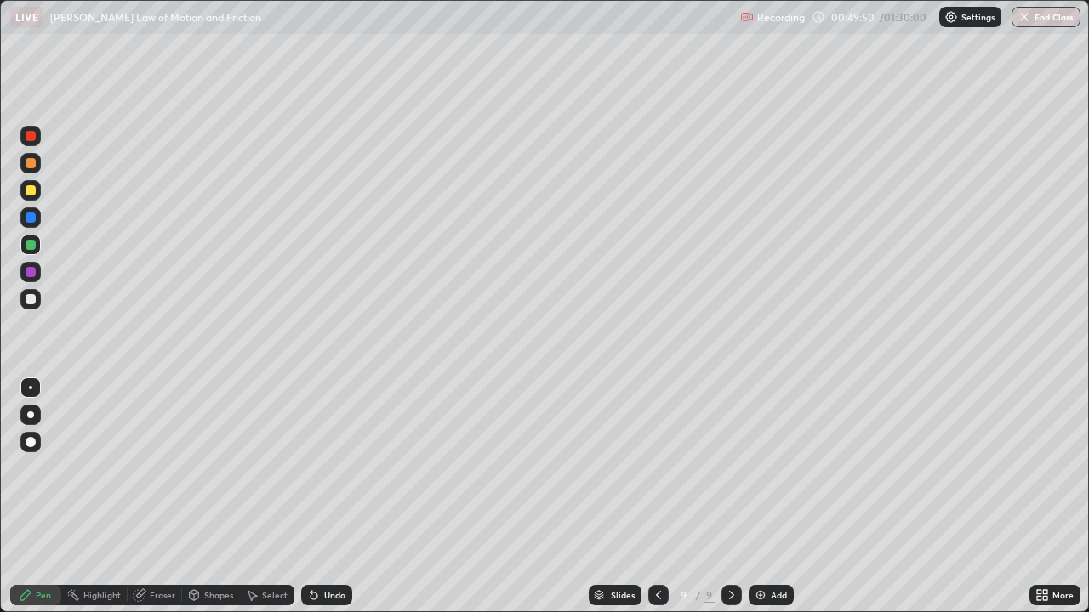
click at [31, 273] on div at bounding box center [31, 272] width 10 height 10
click at [339, 497] on div "Undo" at bounding box center [334, 595] width 21 height 9
click at [334, 497] on div "Undo" at bounding box center [326, 595] width 51 height 20
click at [37, 298] on div at bounding box center [30, 299] width 20 height 20
click at [28, 187] on div at bounding box center [31, 190] width 10 height 10
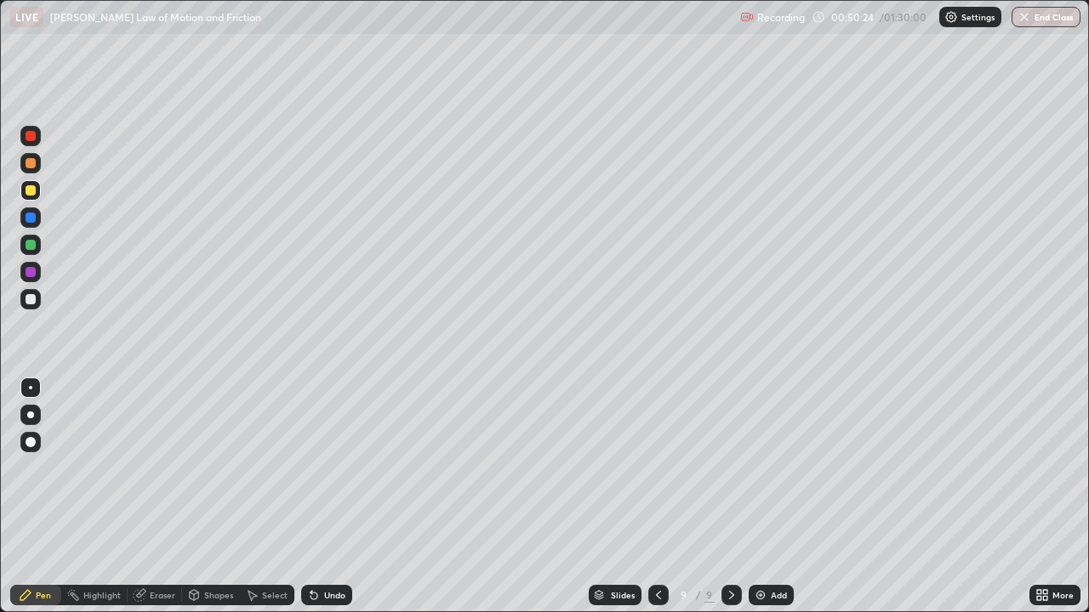
click at [30, 298] on div at bounding box center [31, 299] width 10 height 10
click at [269, 497] on div "Select" at bounding box center [267, 595] width 54 height 20
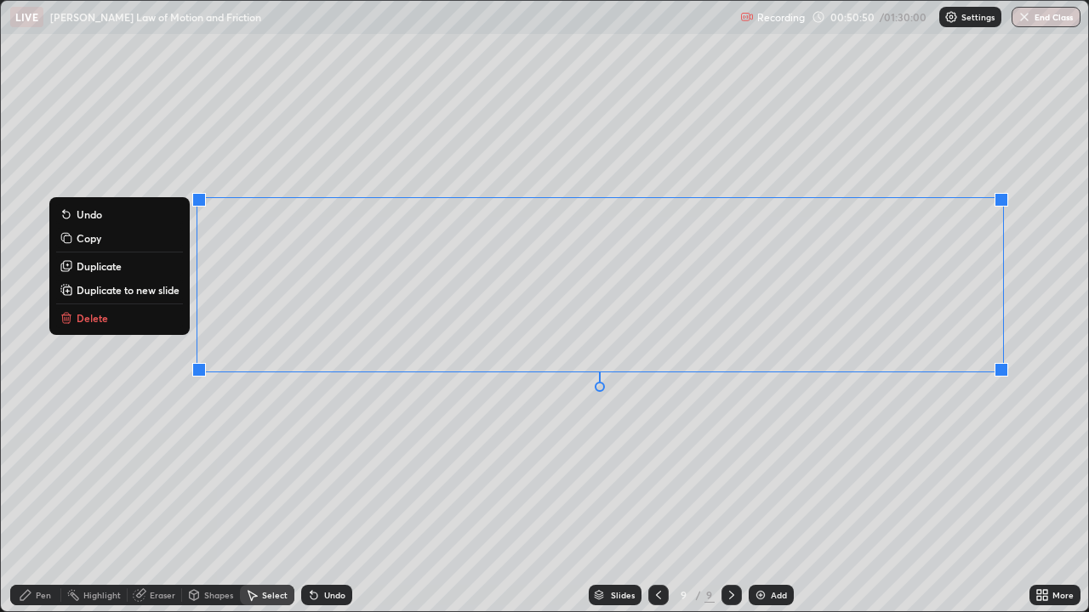
click at [48, 497] on div "Pen" at bounding box center [35, 595] width 51 height 20
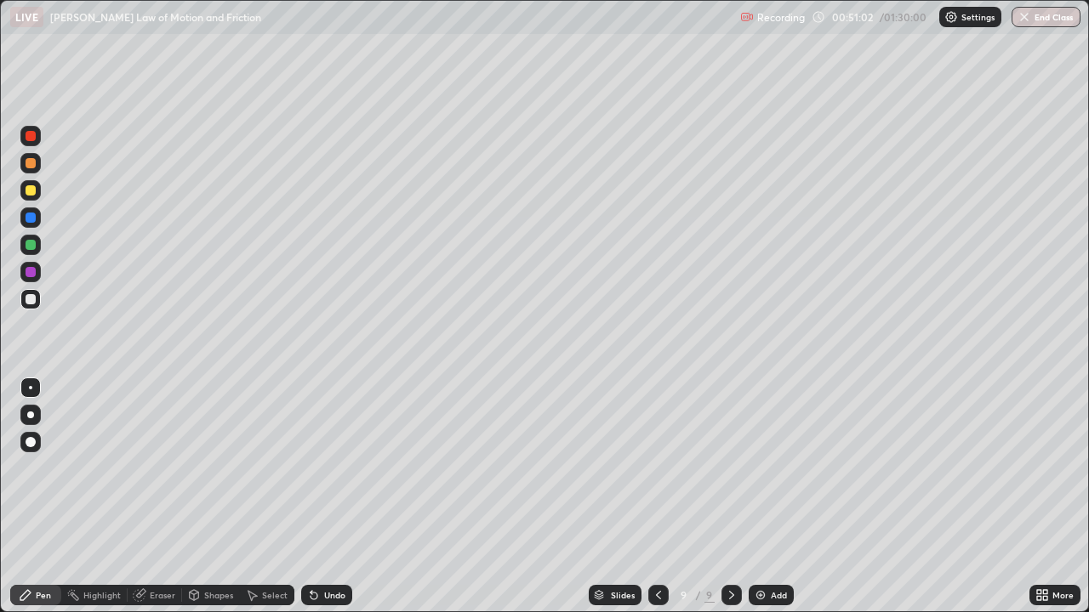
click at [155, 497] on div "Eraser" at bounding box center [163, 595] width 26 height 9
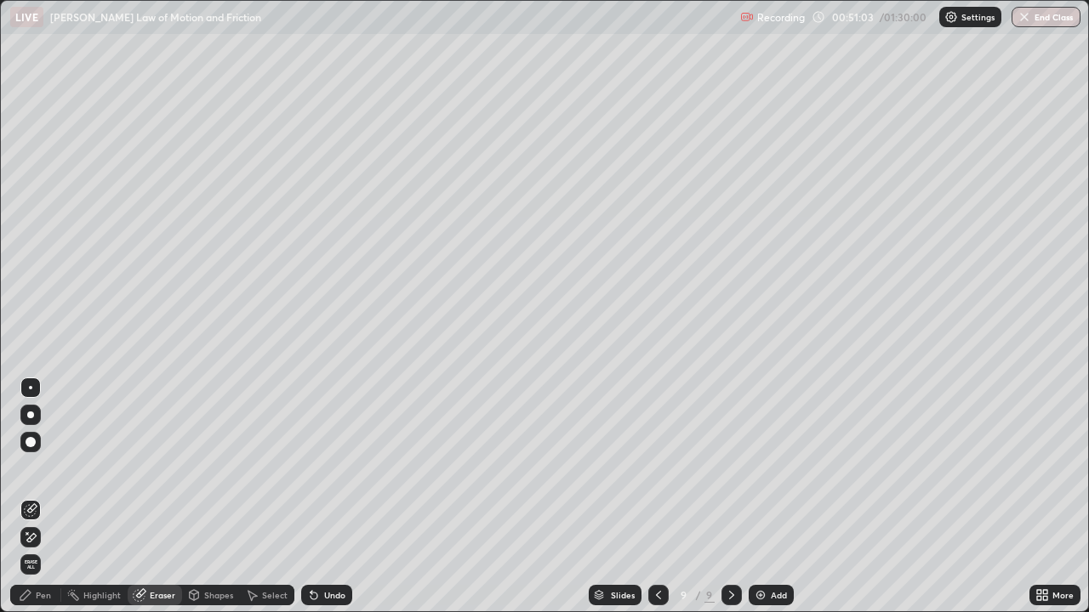
click at [35, 497] on icon at bounding box center [31, 538] width 14 height 14
click at [44, 497] on div "Pen" at bounding box center [43, 595] width 15 height 9
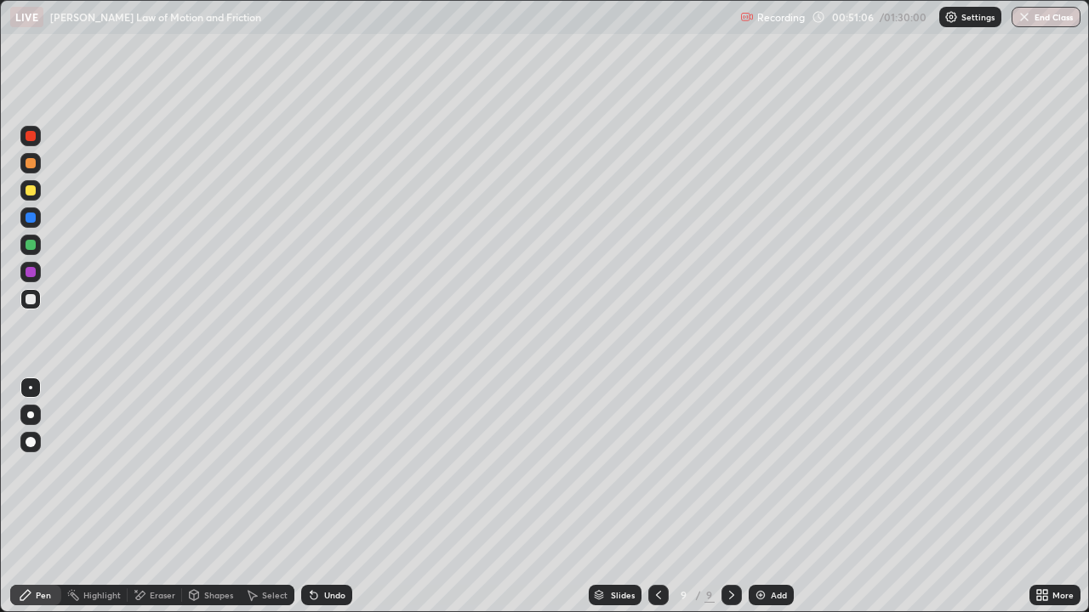
click at [29, 301] on div at bounding box center [31, 299] width 10 height 10
click at [270, 497] on div "Select" at bounding box center [275, 595] width 26 height 9
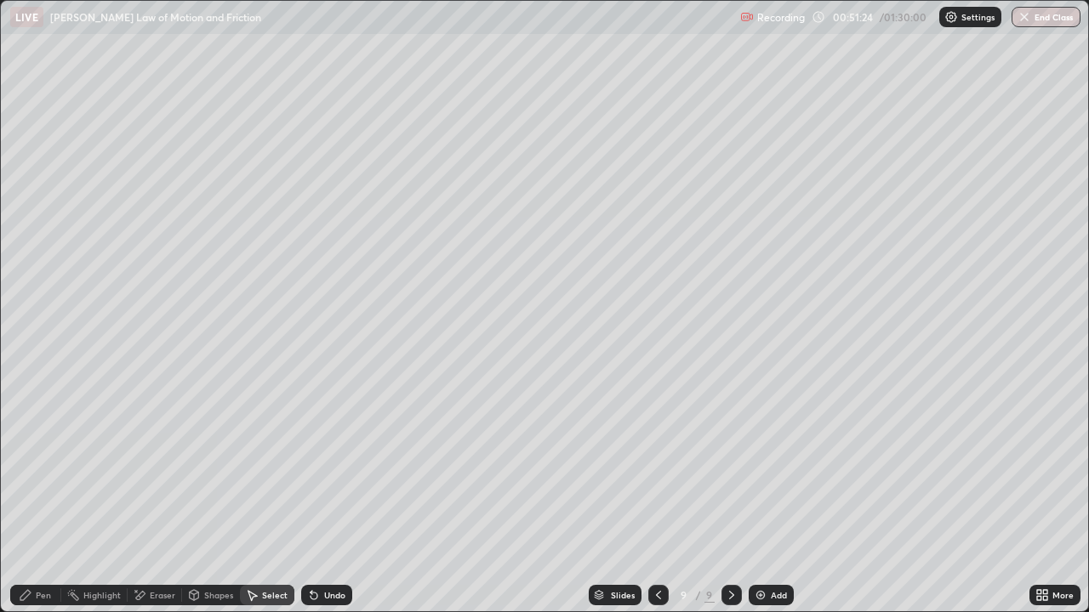
click at [47, 497] on div "Pen" at bounding box center [43, 595] width 15 height 9
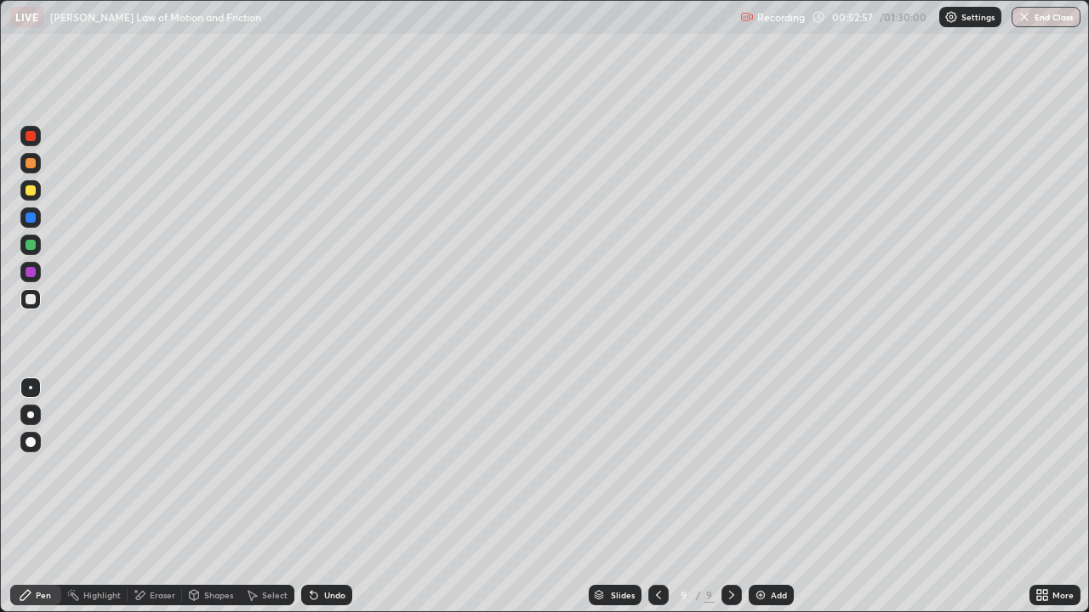
click at [31, 136] on div at bounding box center [31, 136] width 10 height 10
click at [29, 271] on div at bounding box center [31, 272] width 10 height 10
click at [771, 497] on div "Add" at bounding box center [779, 595] width 16 height 9
click at [31, 218] on div at bounding box center [31, 218] width 10 height 10
click at [32, 191] on div at bounding box center [31, 190] width 10 height 10
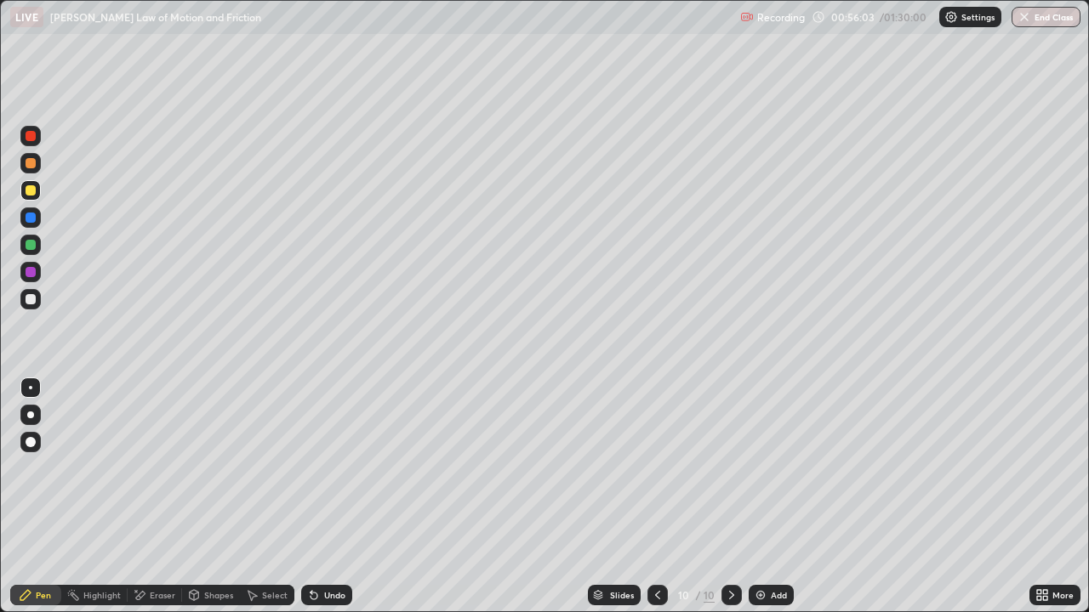
click at [31, 220] on div at bounding box center [31, 218] width 10 height 10
click at [31, 253] on div at bounding box center [30, 245] width 20 height 20
click at [29, 137] on div at bounding box center [31, 136] width 10 height 10
click at [31, 301] on div at bounding box center [31, 299] width 10 height 10
click at [771, 497] on div "Add" at bounding box center [779, 595] width 16 height 9
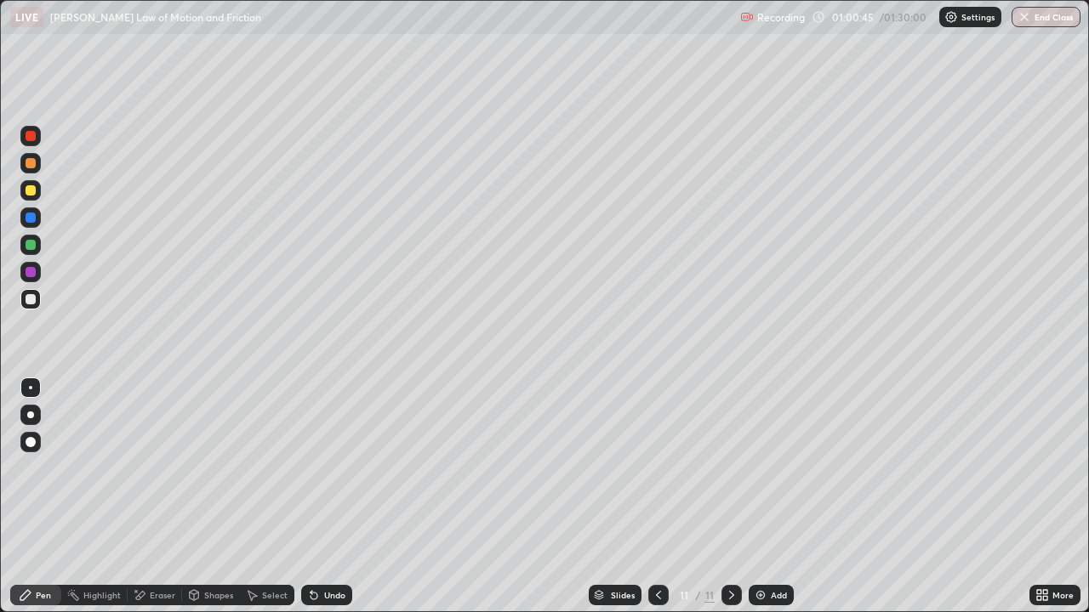
click at [34, 194] on div at bounding box center [31, 190] width 10 height 10
click at [34, 245] on div at bounding box center [31, 245] width 10 height 10
click at [31, 136] on div at bounding box center [31, 136] width 10 height 10
click at [38, 222] on div at bounding box center [30, 218] width 20 height 20
click at [35, 304] on div at bounding box center [30, 299] width 20 height 20
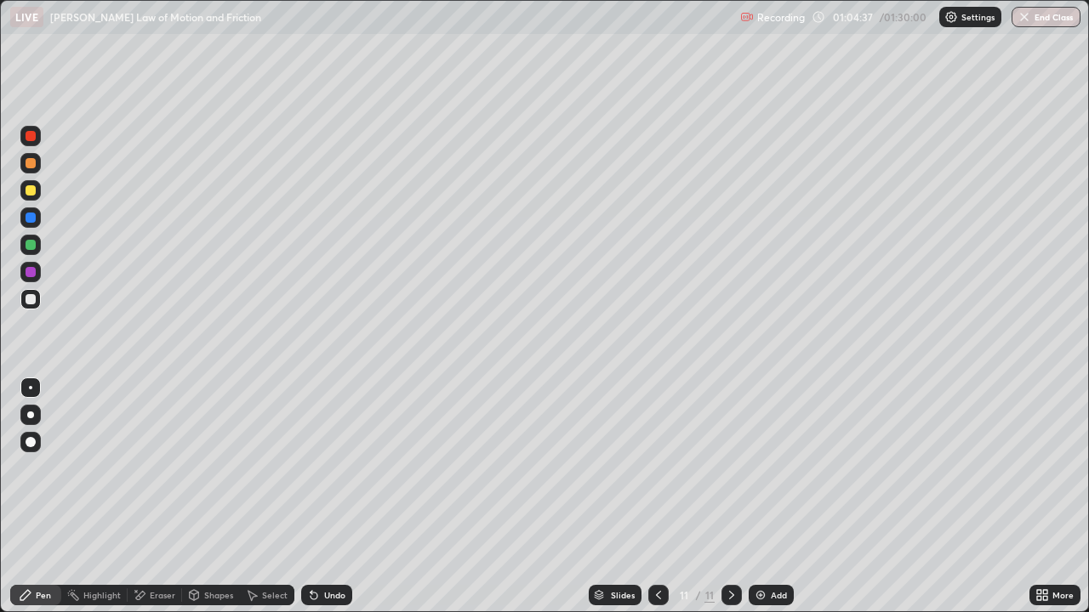
click at [335, 497] on div "Undo" at bounding box center [334, 595] width 21 height 9
click at [28, 138] on div at bounding box center [31, 136] width 10 height 10
click at [771, 497] on div "Add" at bounding box center [770, 595] width 45 height 20
click at [31, 194] on div at bounding box center [31, 190] width 10 height 10
click at [35, 221] on div at bounding box center [30, 218] width 20 height 20
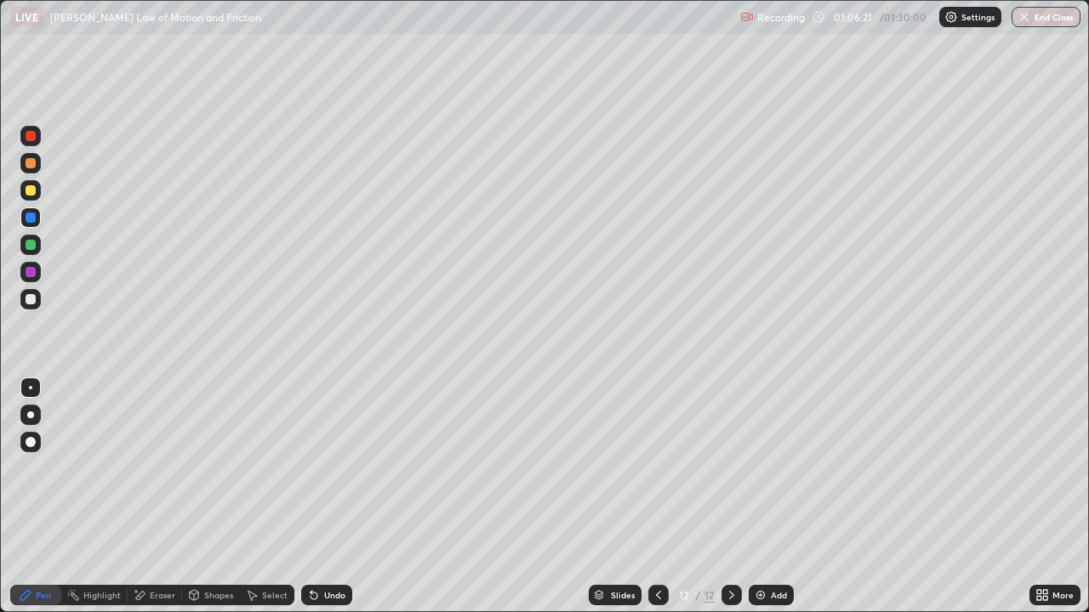
click at [332, 497] on div "Undo" at bounding box center [334, 595] width 21 height 9
click at [330, 497] on div "Undo" at bounding box center [334, 595] width 21 height 9
click at [326, 497] on div "Undo" at bounding box center [334, 595] width 21 height 9
click at [328, 497] on div "Undo" at bounding box center [334, 595] width 21 height 9
click at [319, 497] on div "Undo" at bounding box center [326, 595] width 51 height 20
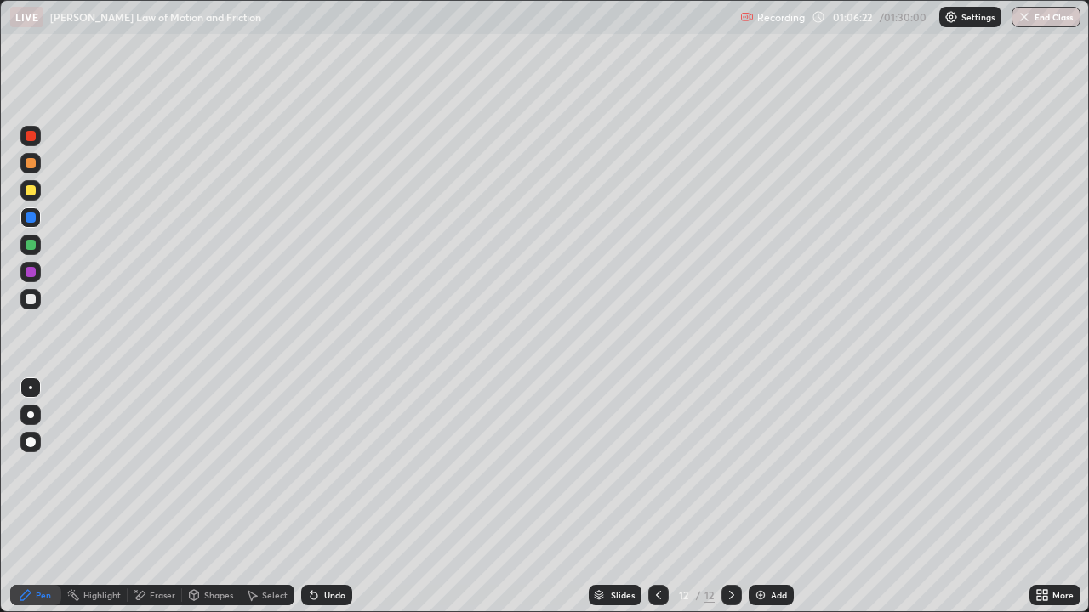
click at [325, 497] on div "Undo" at bounding box center [334, 595] width 21 height 9
click at [336, 497] on div "Undo" at bounding box center [334, 595] width 21 height 9
click at [333, 497] on div "Undo" at bounding box center [334, 595] width 21 height 9
click at [333, 497] on div "Undo" at bounding box center [326, 595] width 51 height 20
click at [335, 497] on div "Undo" at bounding box center [326, 595] width 51 height 20
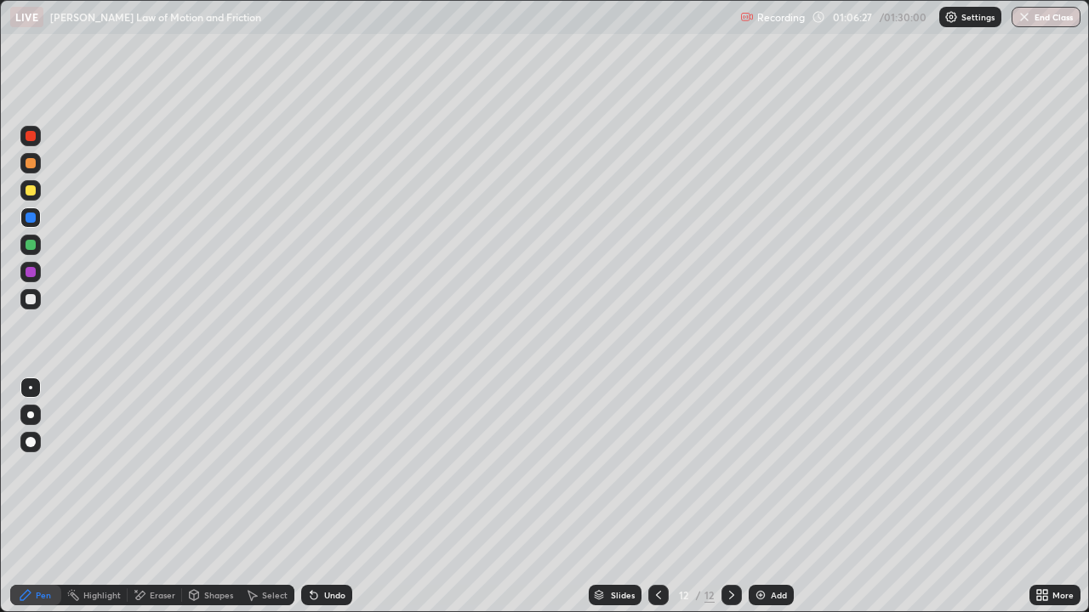
click at [335, 497] on div "Undo" at bounding box center [326, 595] width 51 height 20
click at [339, 497] on div "Undo" at bounding box center [326, 595] width 51 height 20
click at [33, 270] on div at bounding box center [31, 272] width 10 height 10
click at [329, 497] on div "Undo" at bounding box center [334, 595] width 21 height 9
click at [328, 497] on div "Undo" at bounding box center [334, 595] width 21 height 9
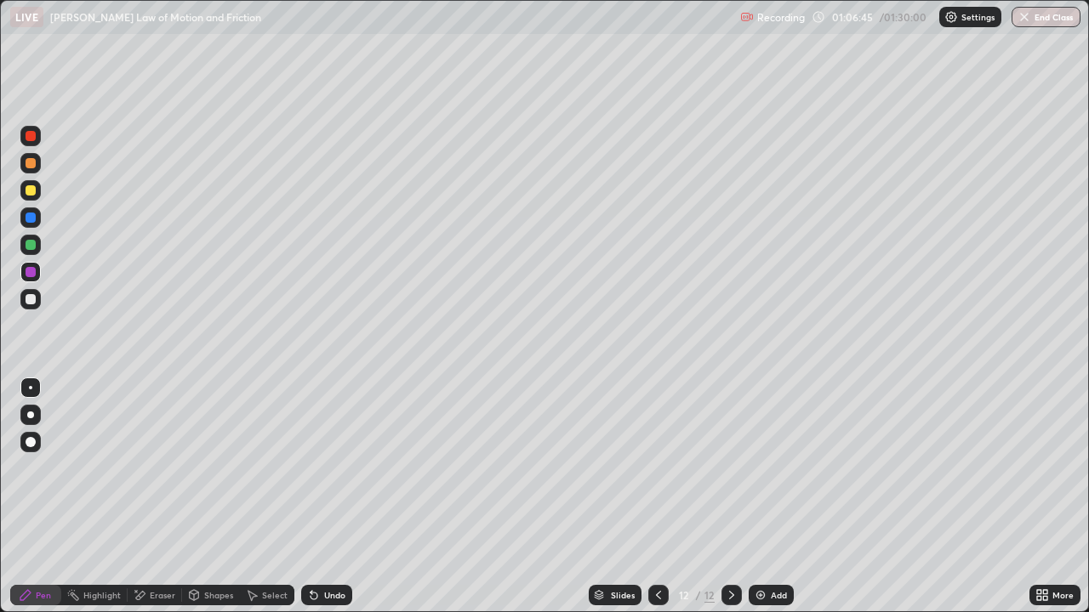
click at [327, 497] on div "Undo" at bounding box center [334, 595] width 21 height 9
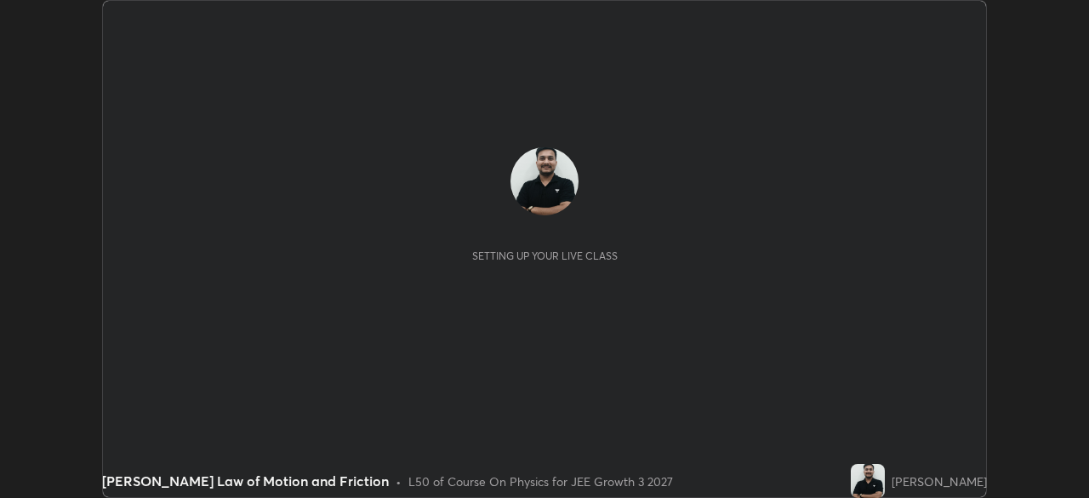
scroll to position [498, 1088]
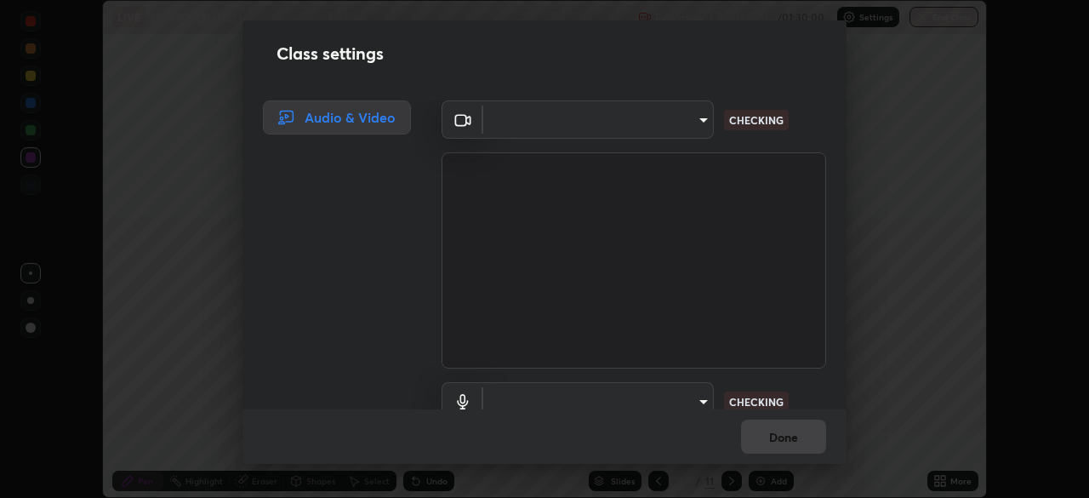
type input "00cb52ea7dbc067a4e9eba70c986ec13a5c87d59f38709f4e6374cce52915b34"
type input "c7b1e21b059f6b68da596fd68e3a8216845d0791b90de5158dbf1986436616d6"
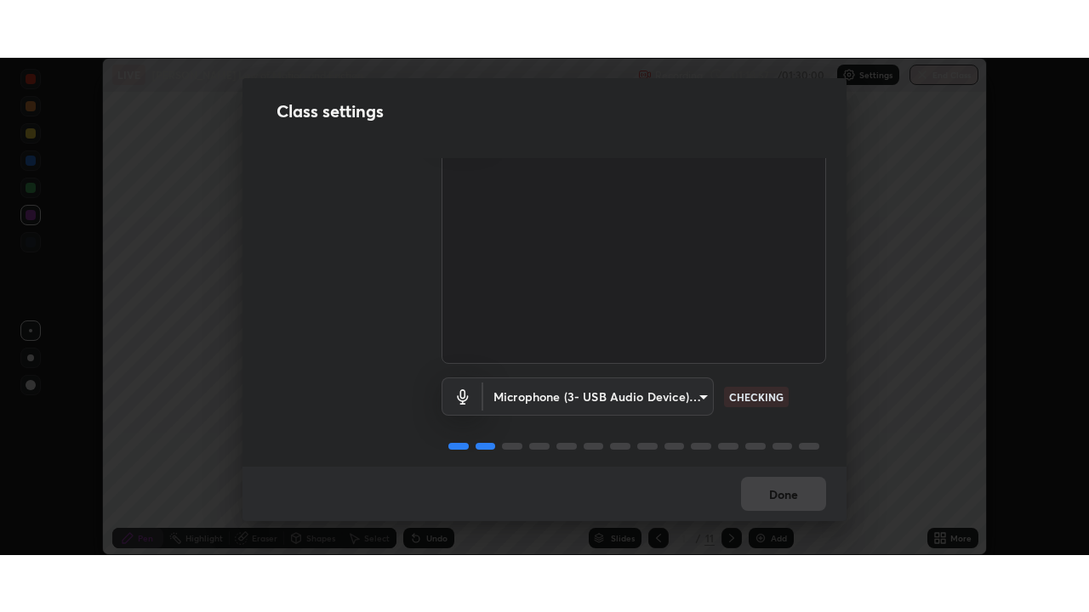
scroll to position [77, 0]
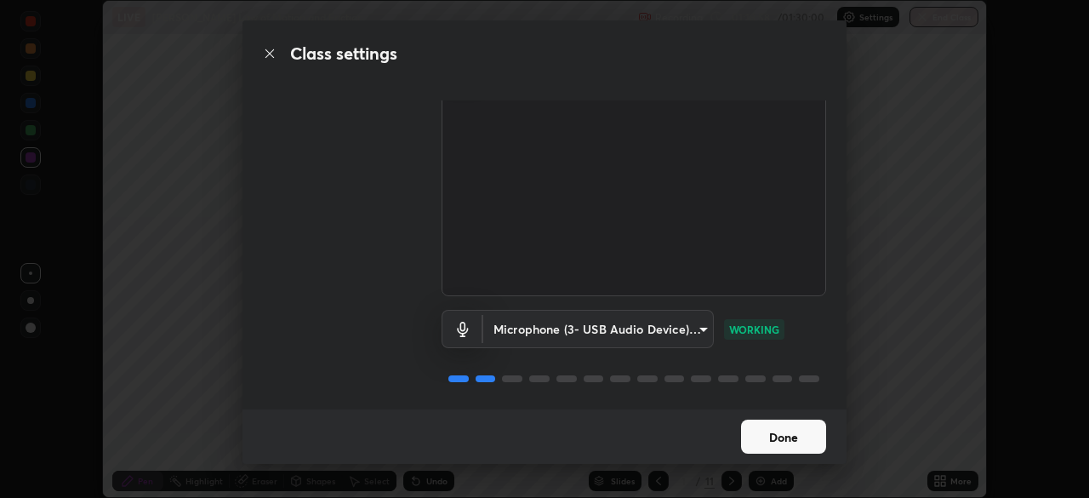
click at [782, 440] on button "Done" at bounding box center [783, 436] width 85 height 34
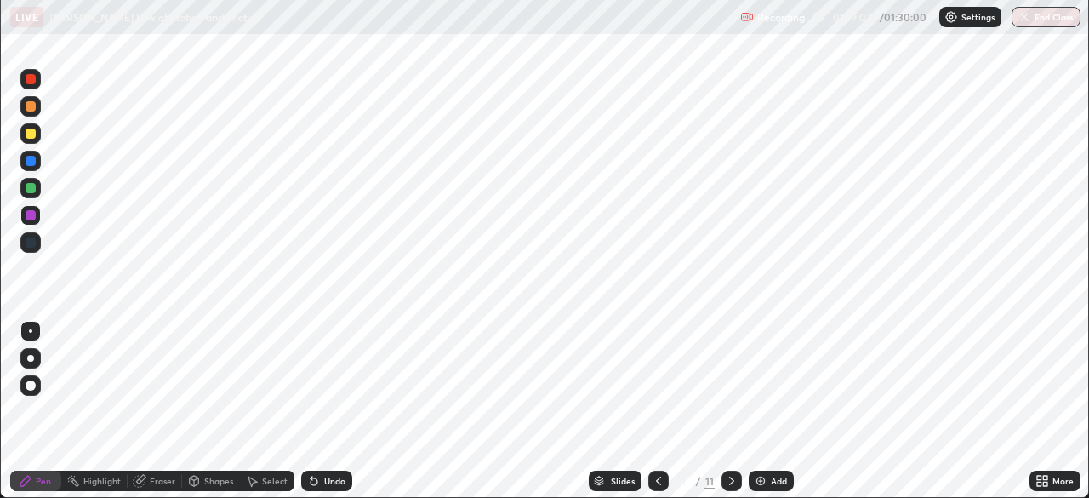
scroll to position [612, 1089]
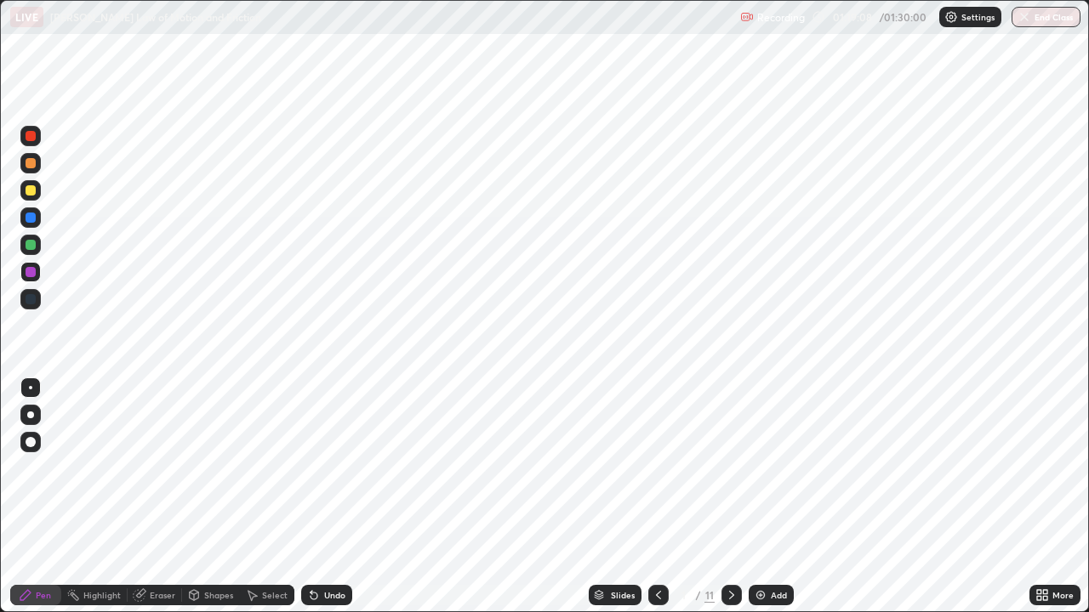
click at [1046, 22] on button "End Class" at bounding box center [1045, 17] width 69 height 20
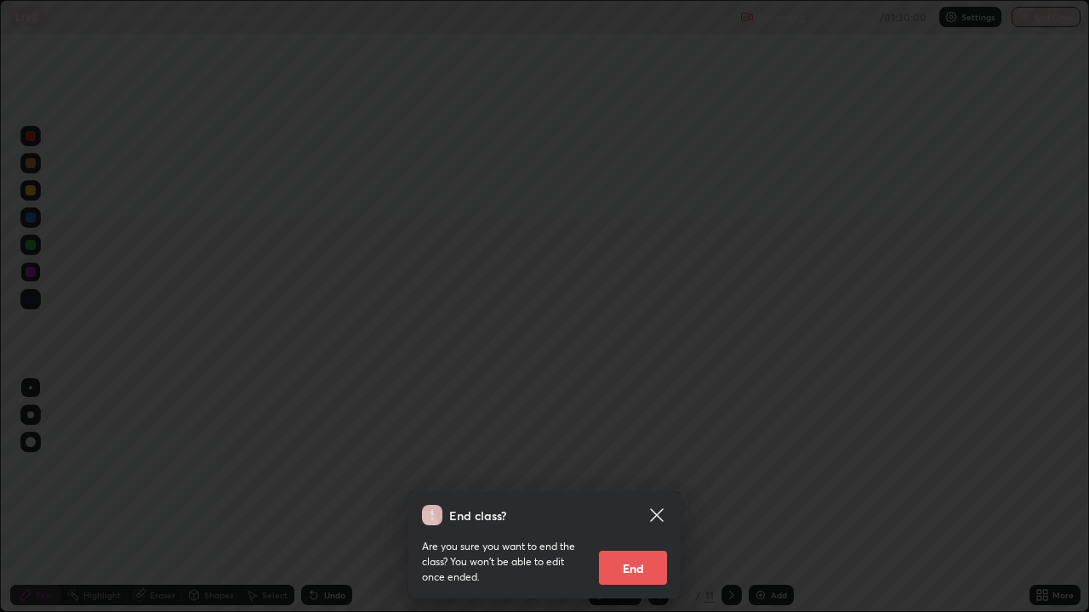
click at [646, 497] on button "End" at bounding box center [633, 568] width 68 height 34
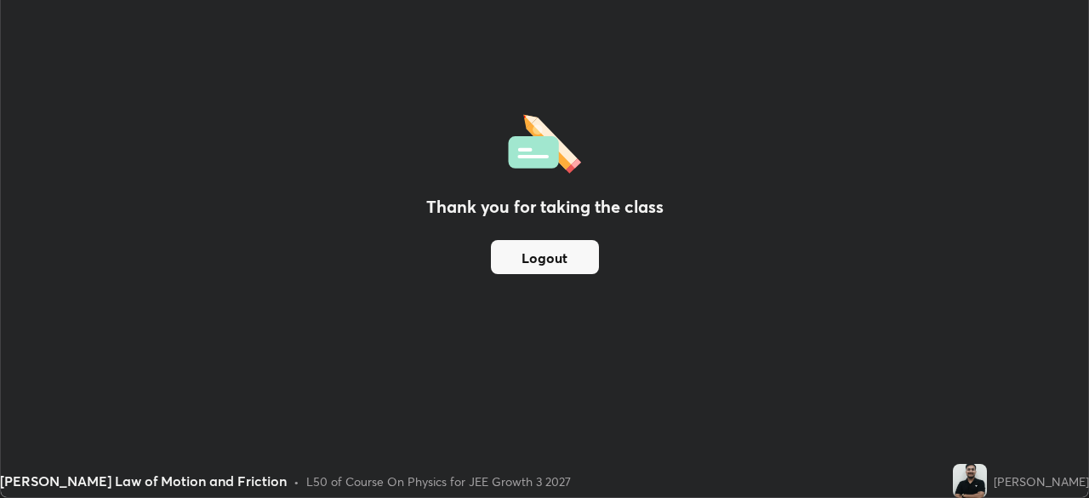
scroll to position [84554, 83963]
